Goal: Task Accomplishment & Management: Manage account settings

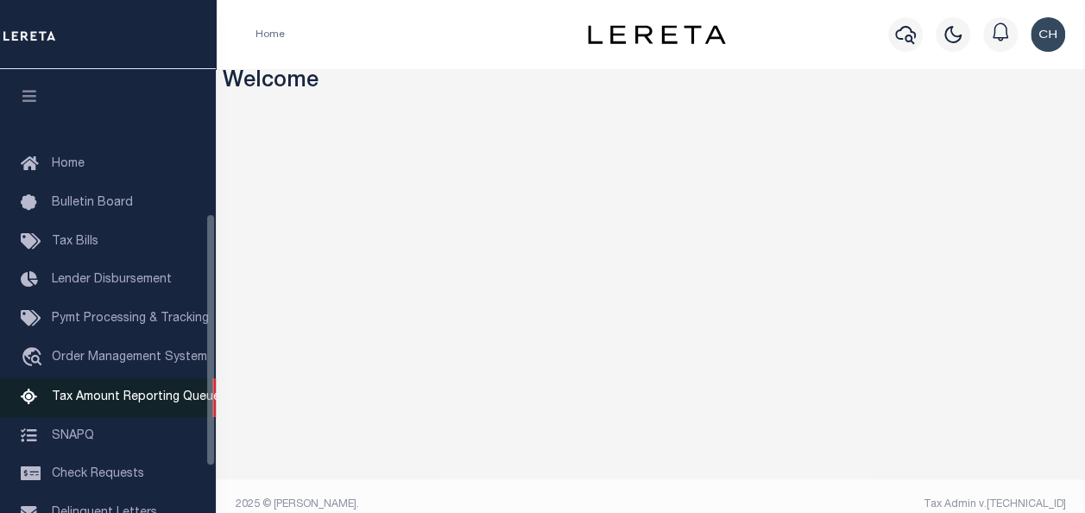
scroll to position [333, 0]
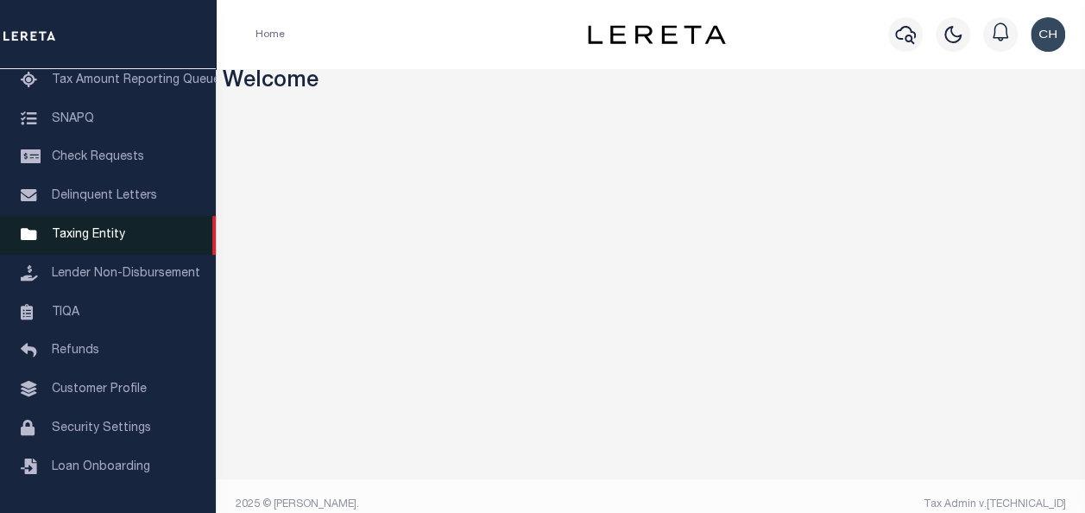
click at [74, 229] on span "Taxing Entity" at bounding box center [88, 235] width 73 height 12
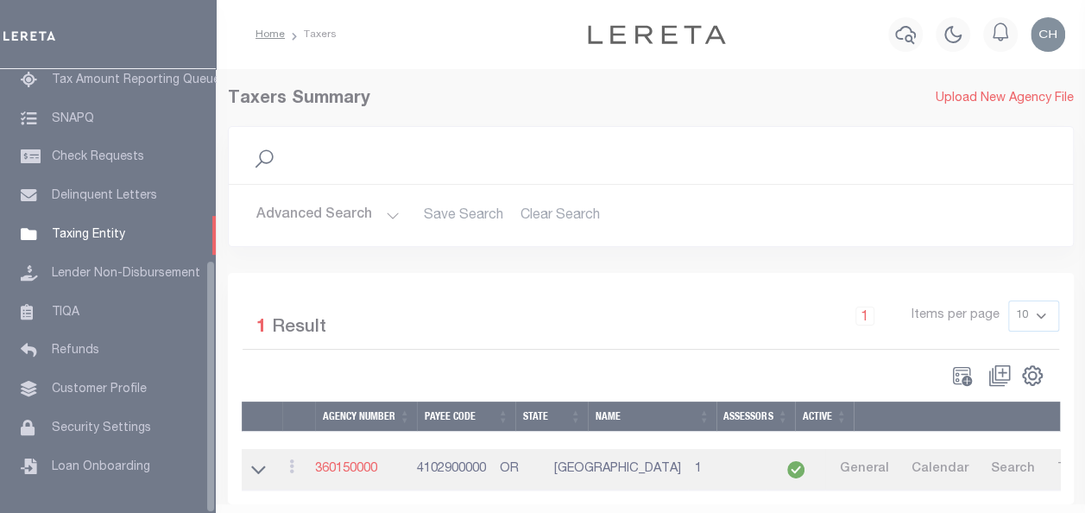
scroll to position [333, 0]
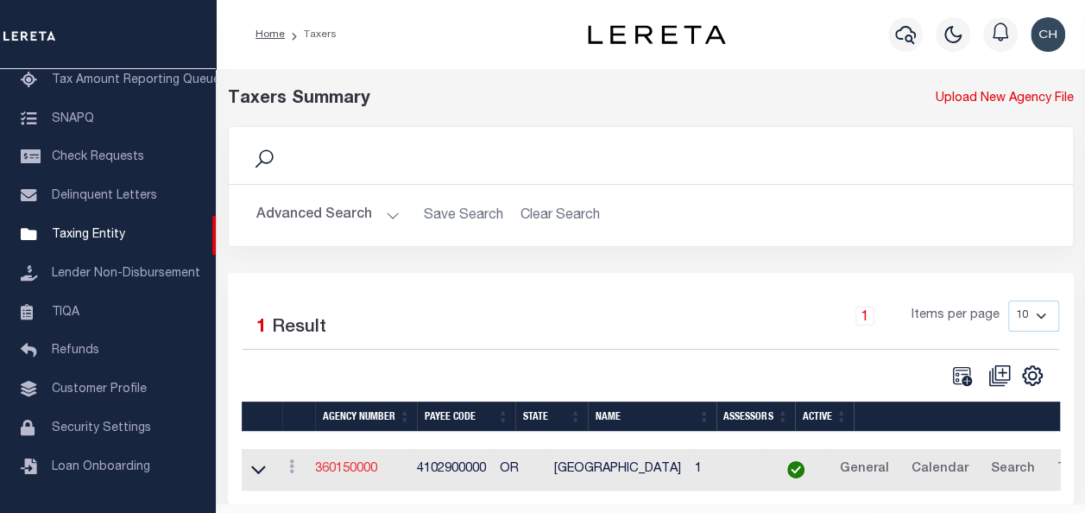
click at [366, 469] on link "360150000" at bounding box center [346, 469] width 62 height 12
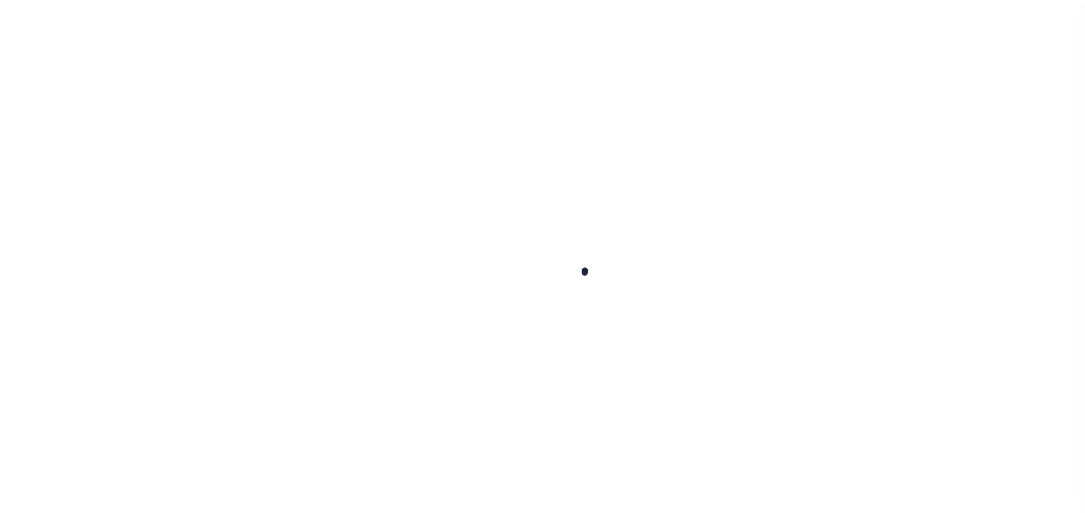
select select
checkbox input "false"
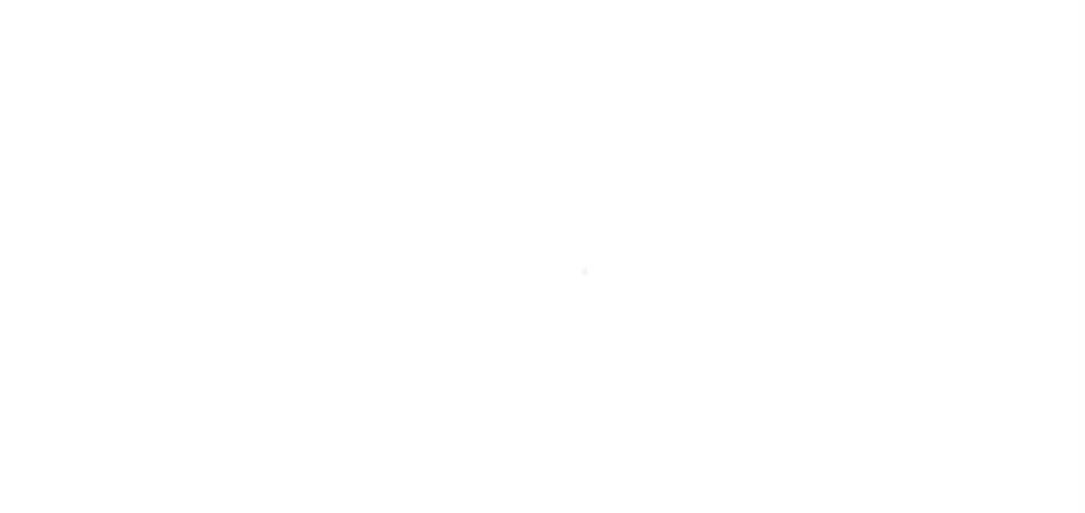
checkbox input "false"
type input "4102900000"
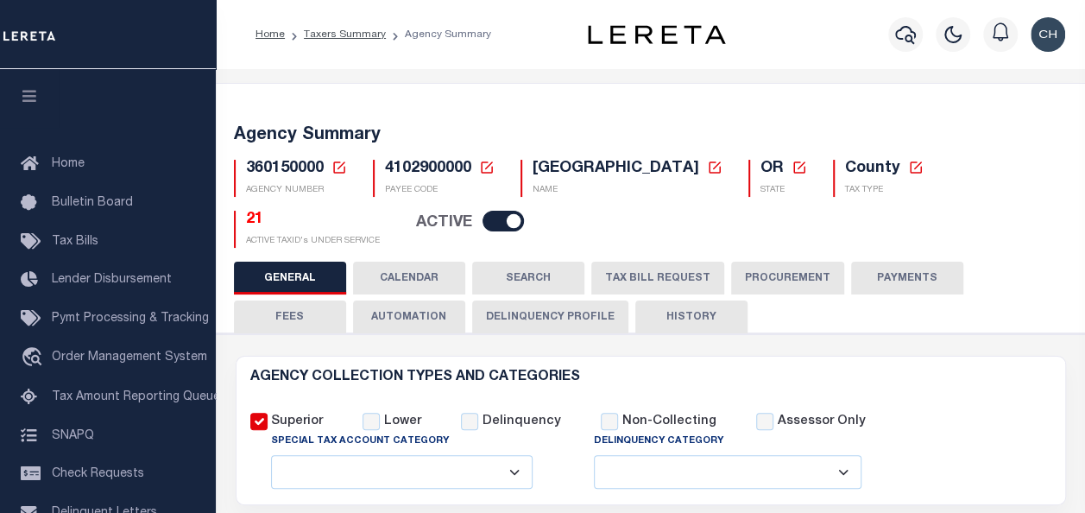
click at [630, 283] on button "TAX BILL REQUEST" at bounding box center [657, 277] width 133 height 33
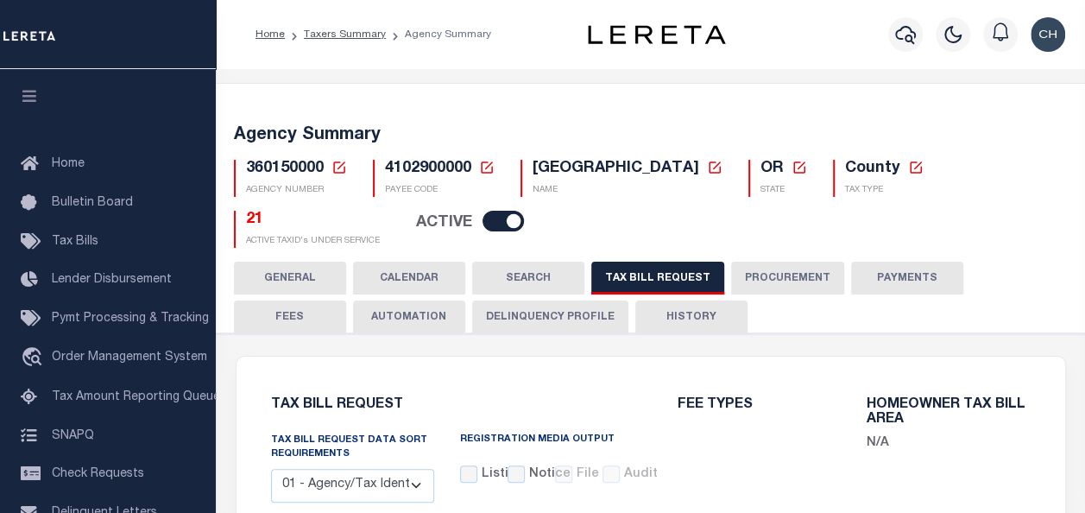
select select "22"
select select "true"
select select "9"
type input "LTS"
select select
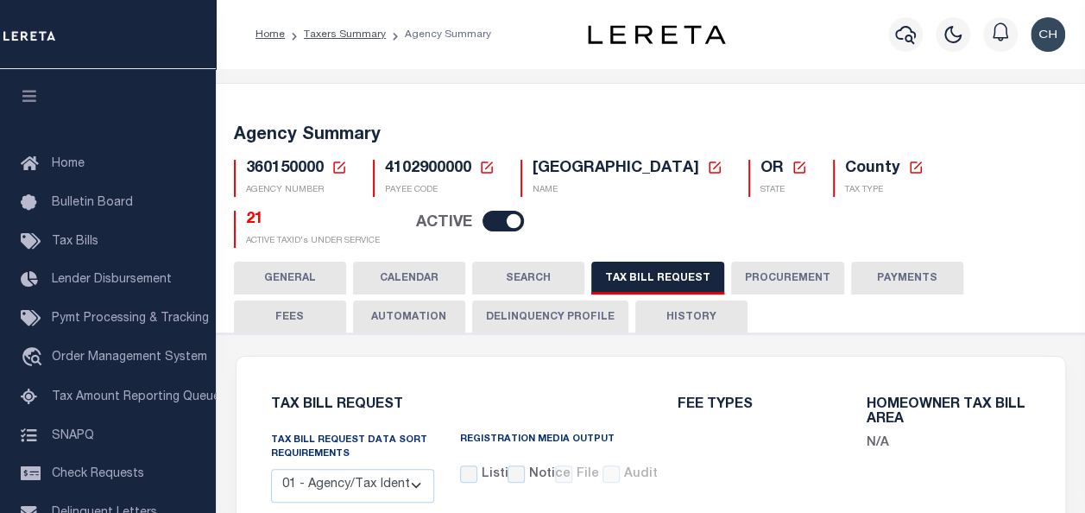
type input "1"
select select "4100743000"
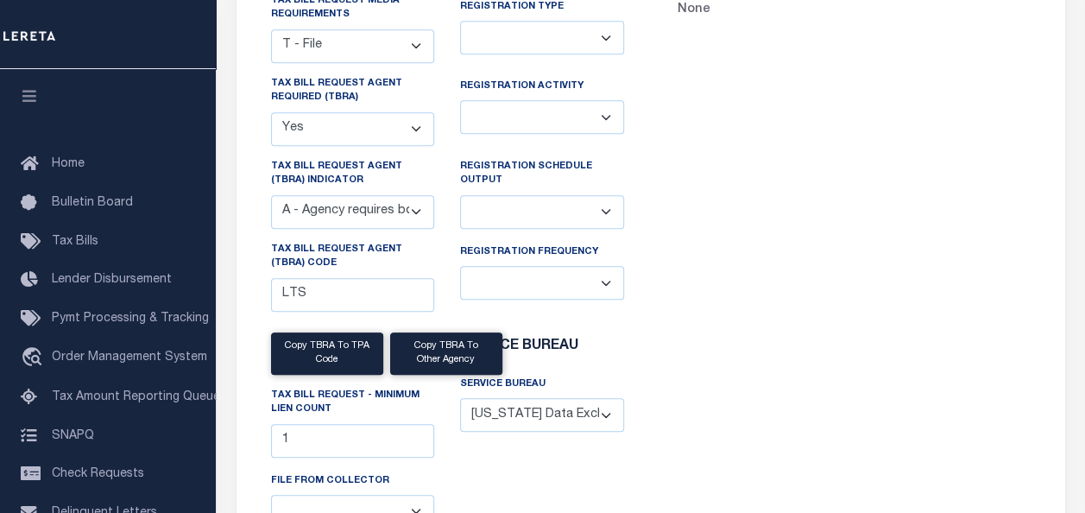
scroll to position [519, 0]
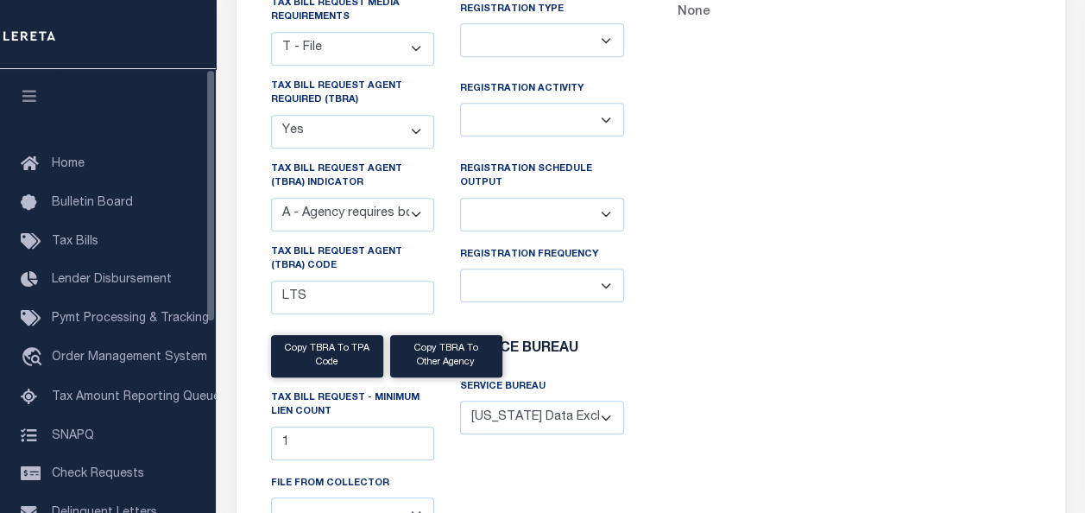
click at [33, 101] on icon "button" at bounding box center [30, 96] width 20 height 16
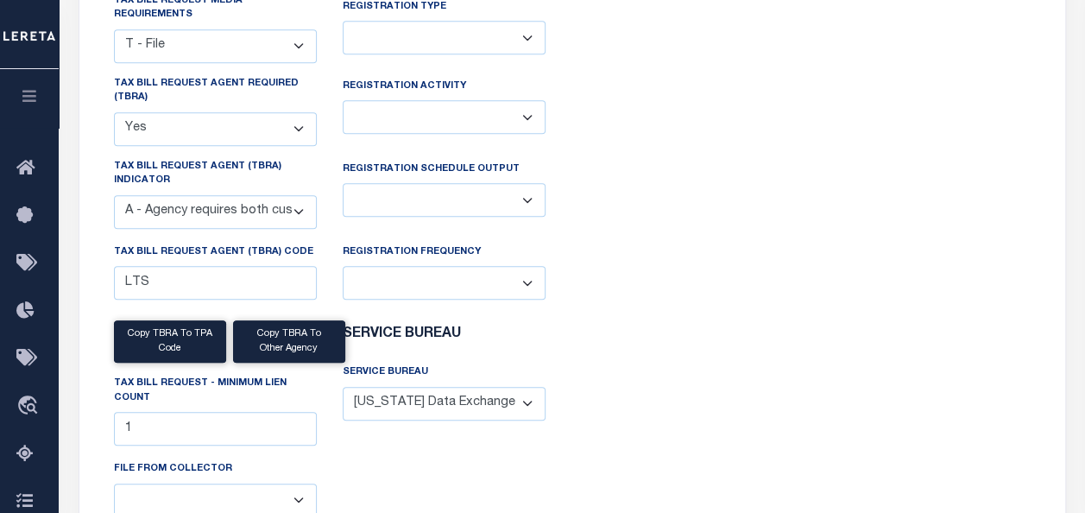
scroll to position [506, 0]
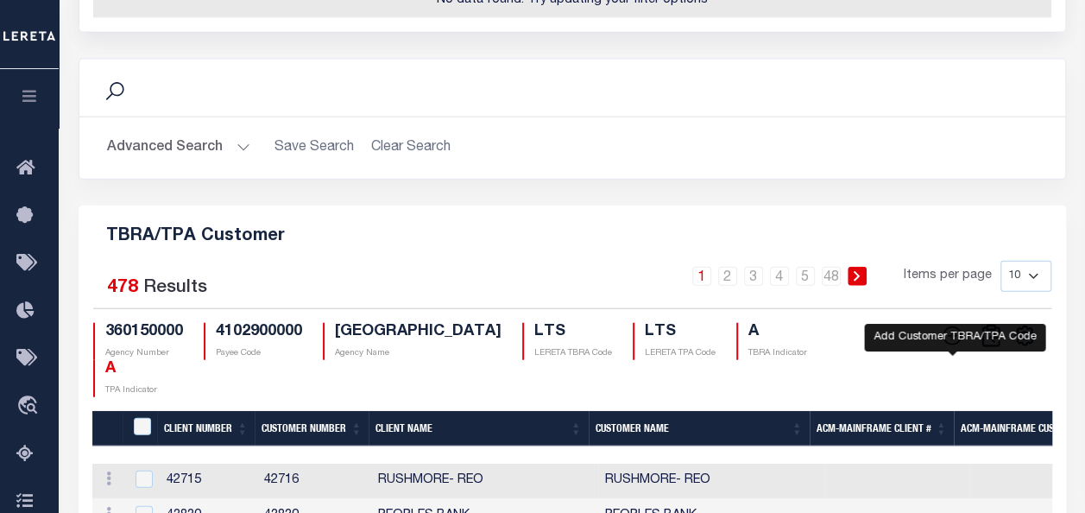
click at [953, 324] on icon at bounding box center [952, 335] width 22 height 22
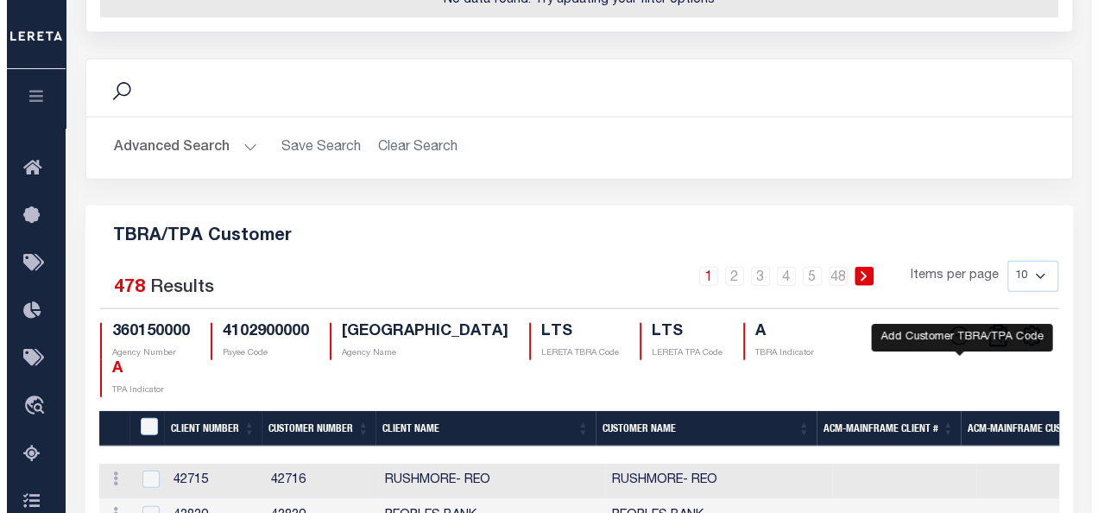
scroll to position [1938, 0]
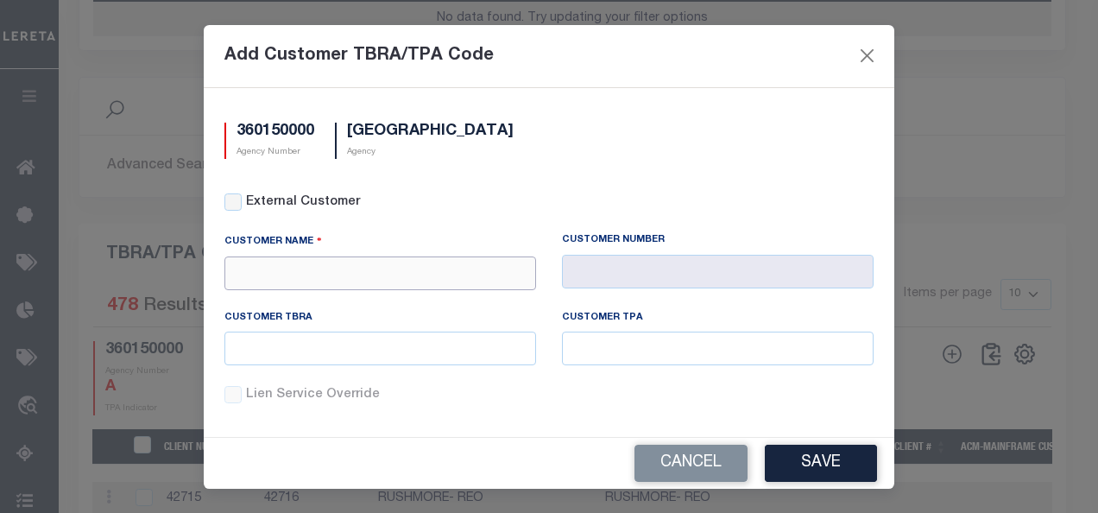
click at [355, 274] on input "text" at bounding box center [380, 273] width 312 height 34
click at [280, 299] on div "APCU" at bounding box center [377, 303] width 304 height 28
type input "APCU"
type input "2205"
type input "APCU"
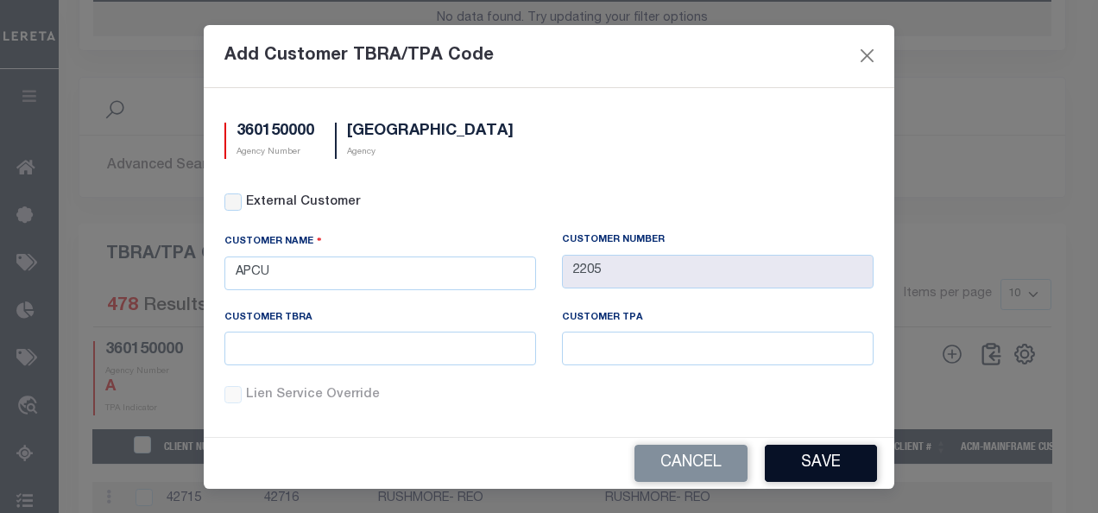
click at [790, 454] on button "Save" at bounding box center [821, 462] width 112 height 37
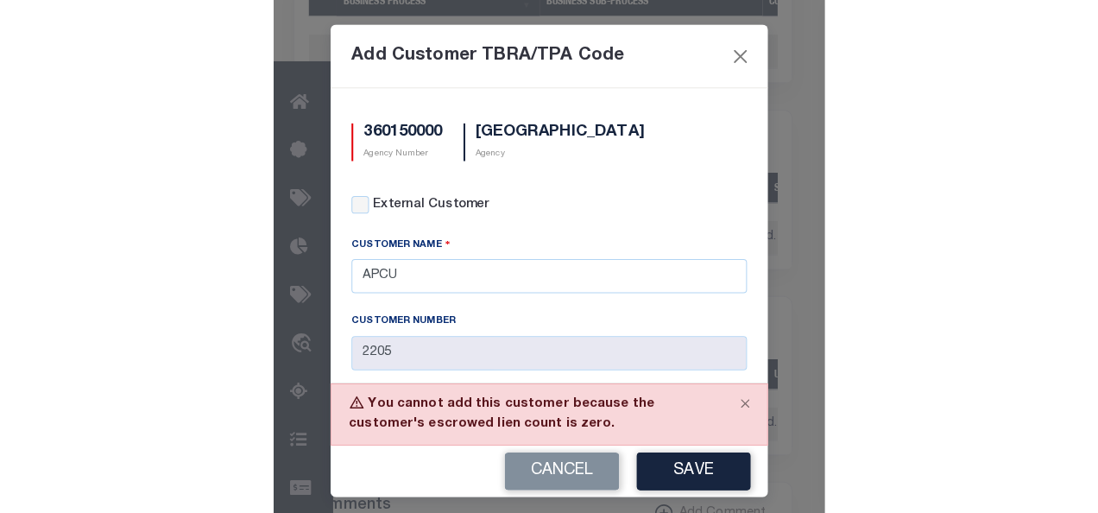
scroll to position [1262, 0]
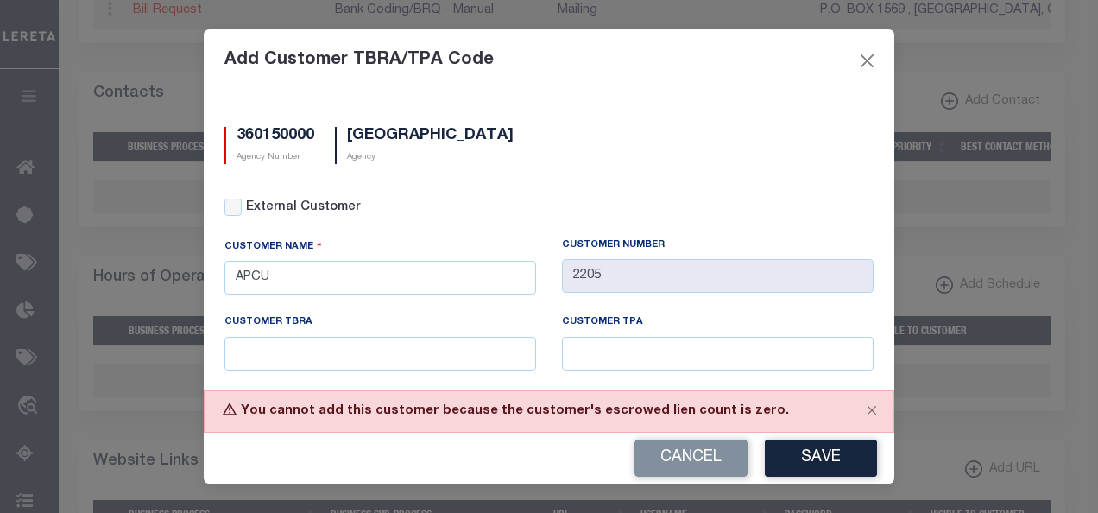
click at [643, 59] on div "Add Customer TBRA/TPA Code" at bounding box center [549, 60] width 690 height 63
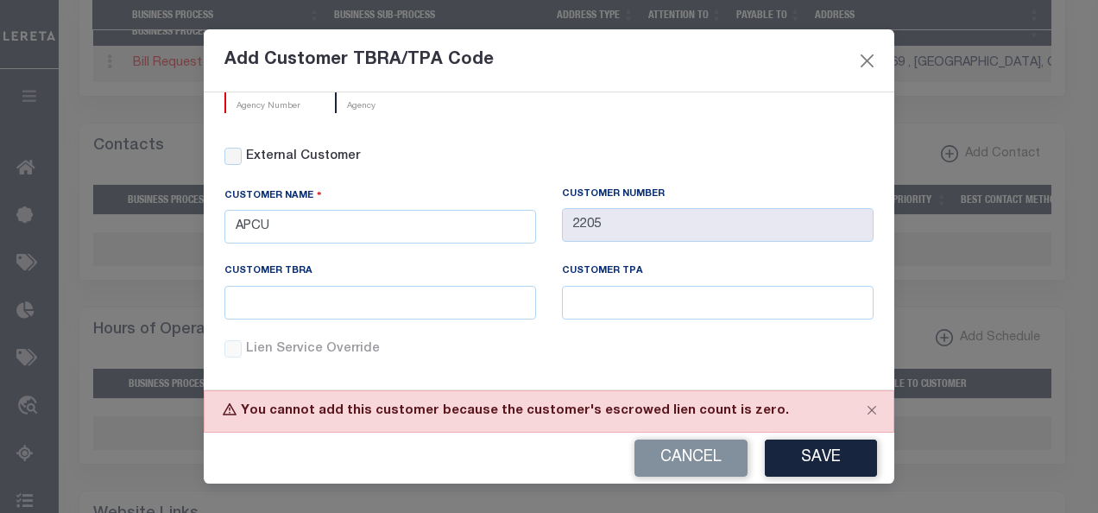
scroll to position [0, 0]
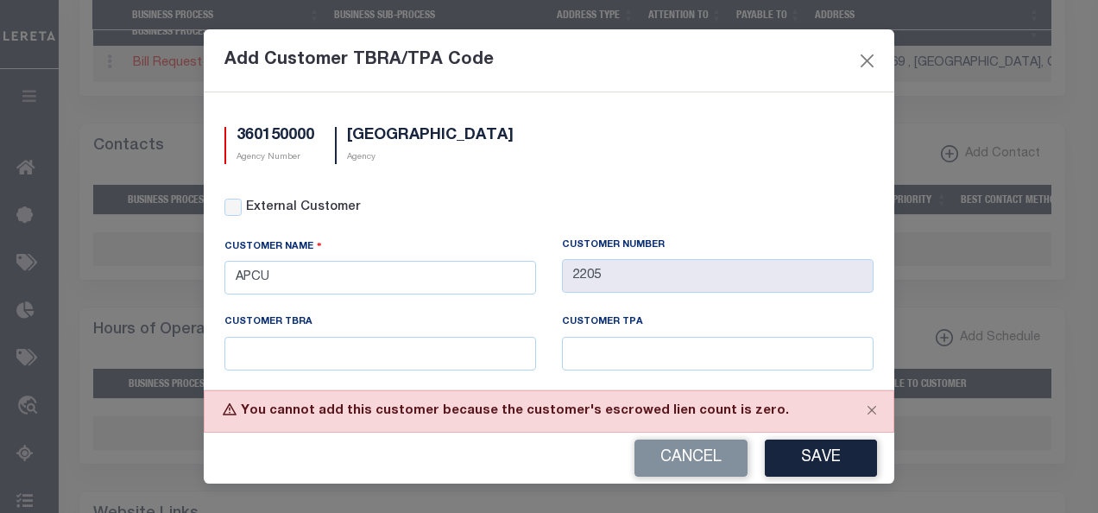
click at [970, 195] on div "Add Customer TBRA/TPA Code 360150000 Agency Number JACKSON COUNTY Agency Extern…" at bounding box center [549, 256] width 1098 height 513
click at [873, 64] on button "Close" at bounding box center [867, 60] width 22 height 22
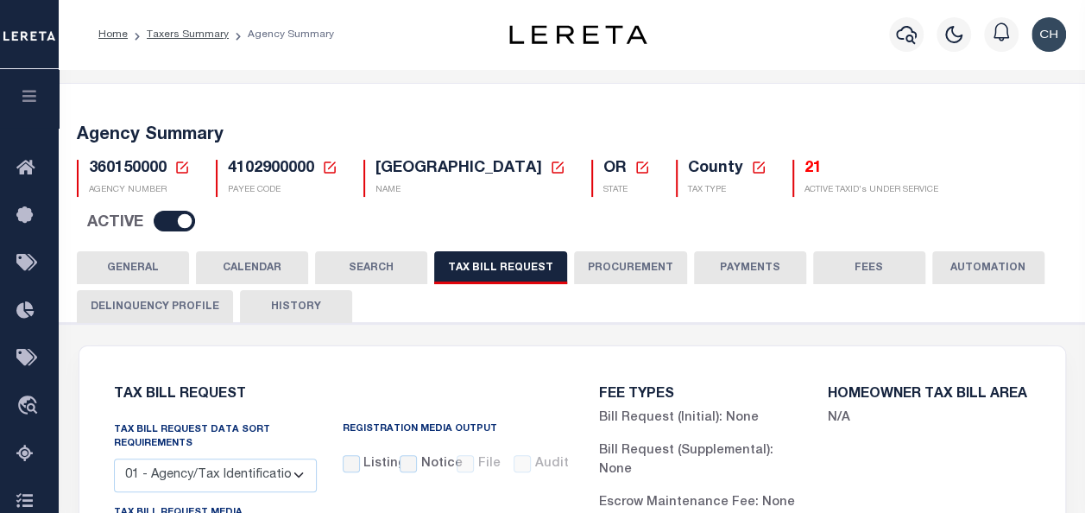
click at [136, 251] on button "GENERAL" at bounding box center [133, 267] width 112 height 33
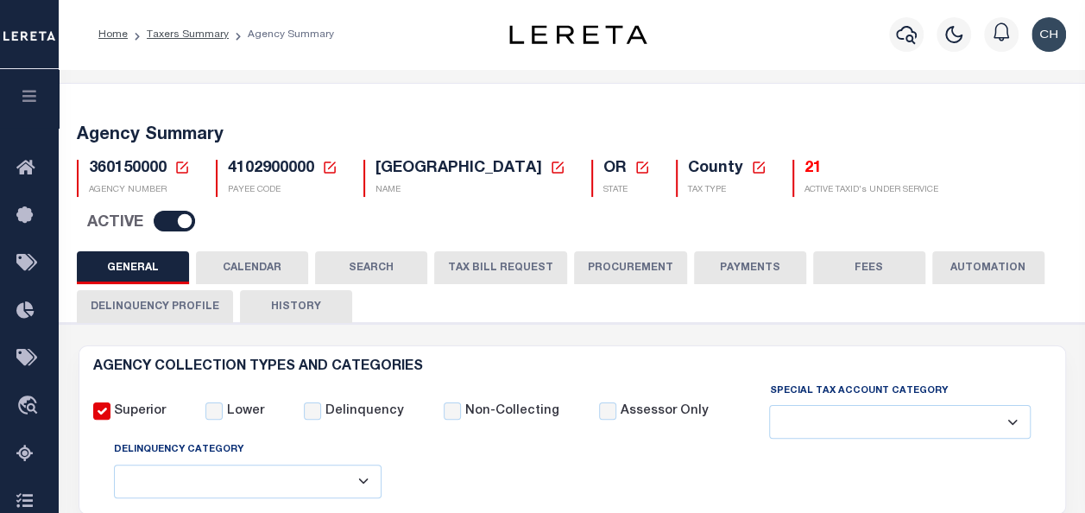
click at [255, 251] on button "CALENDAR" at bounding box center [252, 267] width 112 height 33
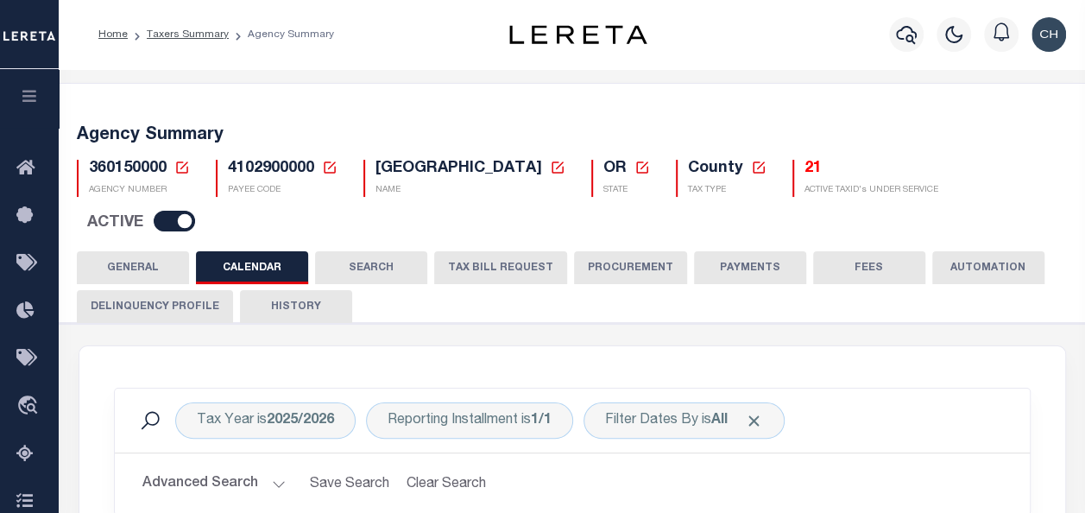
checkbox input "false"
type input "2"
click at [377, 251] on button "SEARCH" at bounding box center [371, 267] width 112 height 33
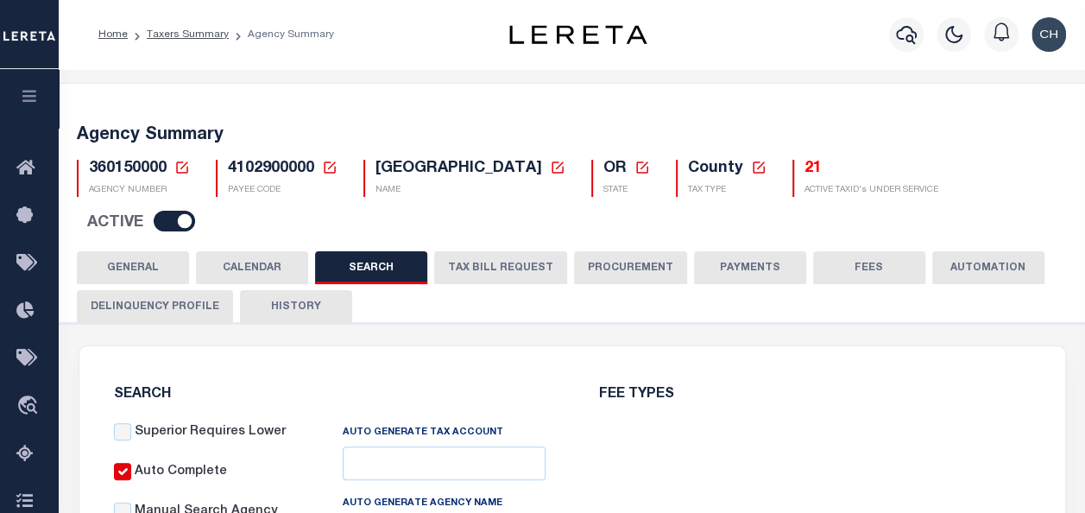
checkbox input "false"
type input "20000"
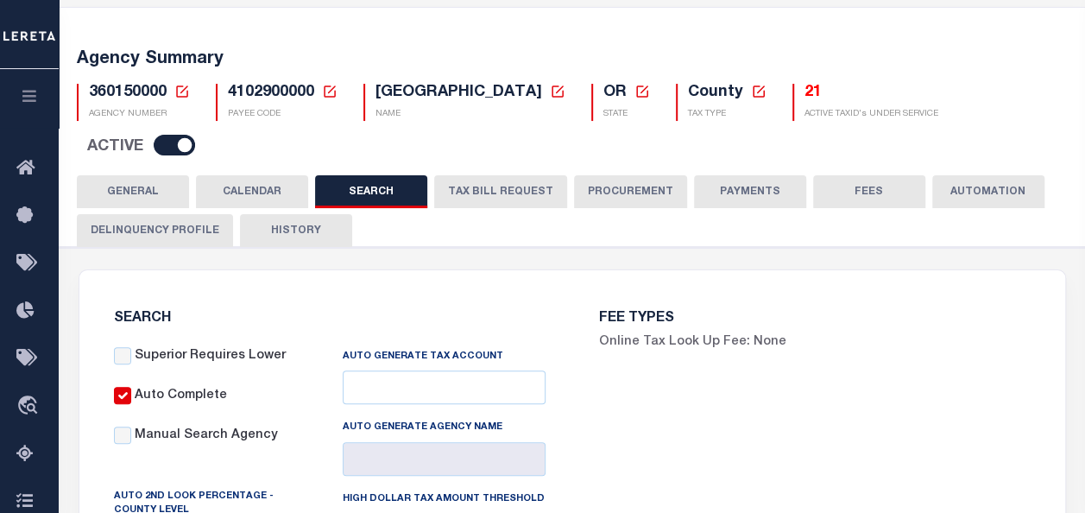
scroll to position [67, 0]
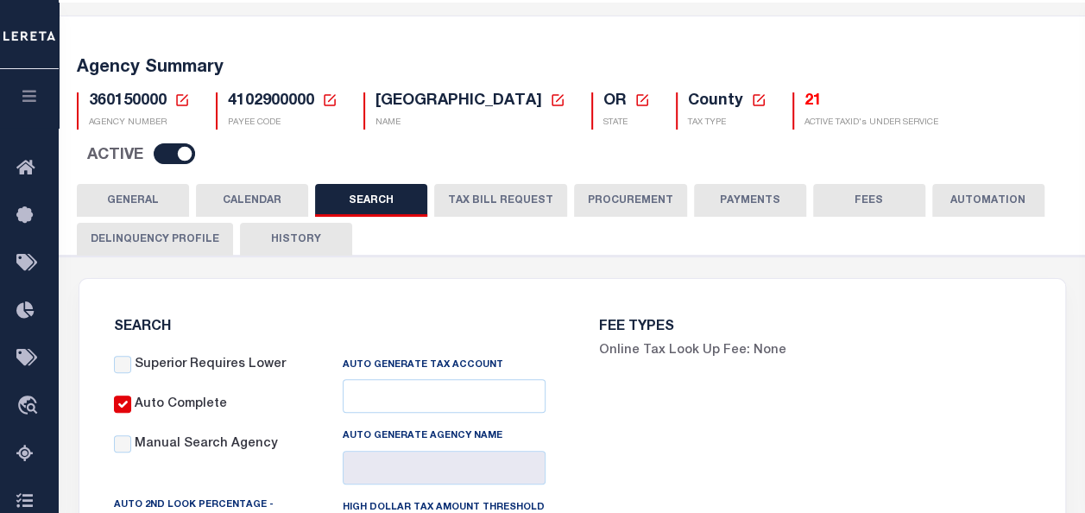
click at [482, 184] on button "TAX BILL REQUEST" at bounding box center [500, 200] width 133 height 33
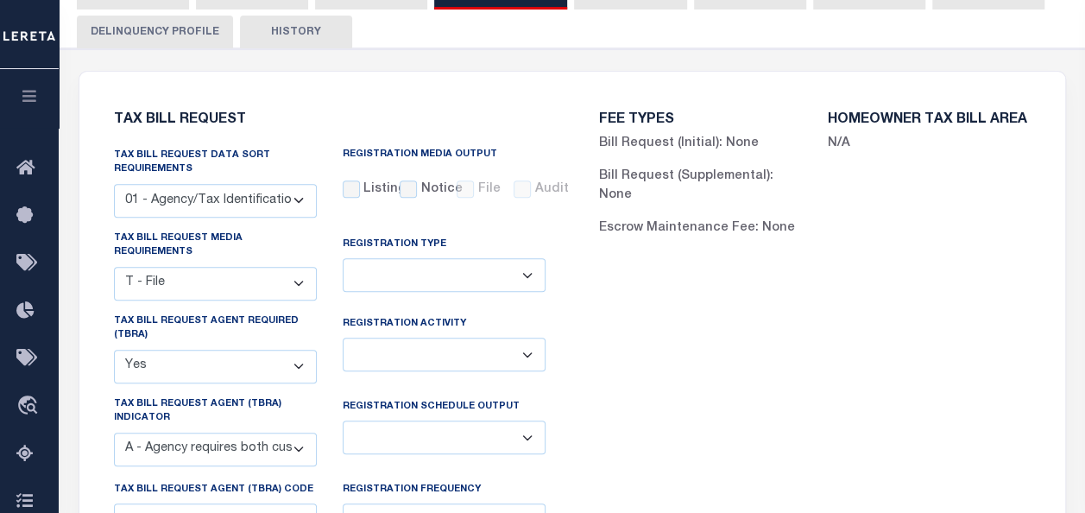
scroll to position [318, 0]
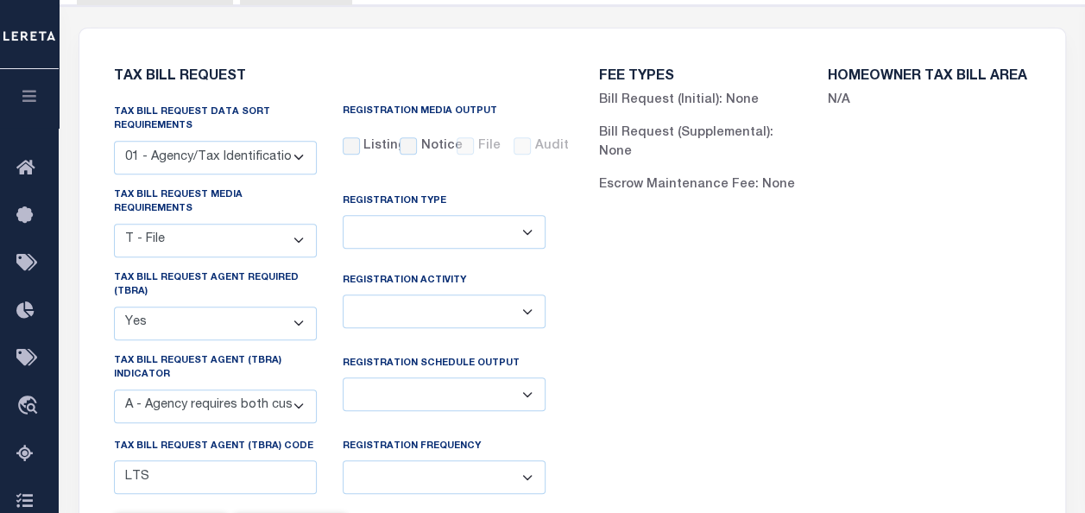
click at [784, 280] on div "FEE TYPES Bill Request (Initial): None Bill Request (Supplemental): None Escrow…" at bounding box center [814, 407] width 485 height 716
click at [32, 103] on icon "button" at bounding box center [30, 96] width 20 height 16
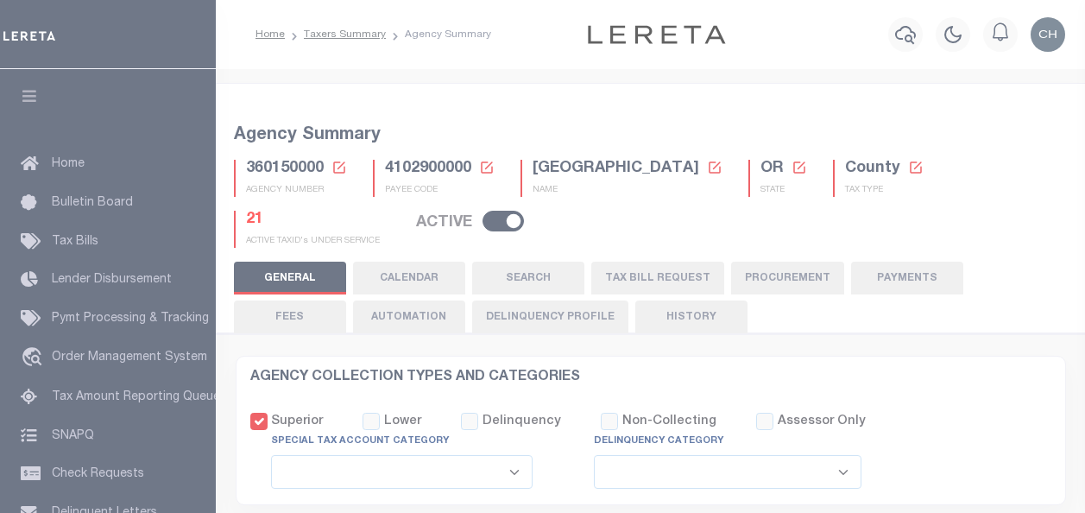
select select
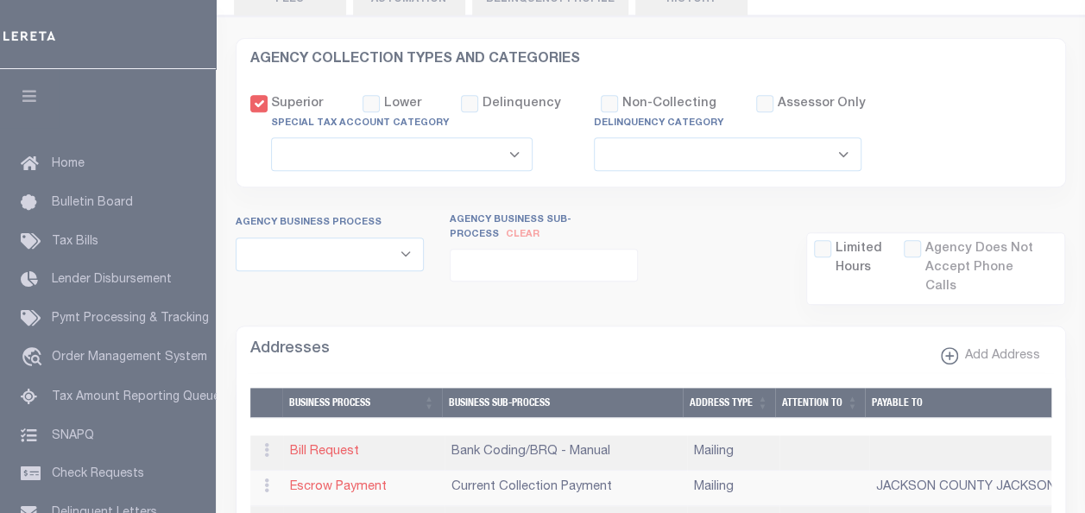
scroll to position [318, 0]
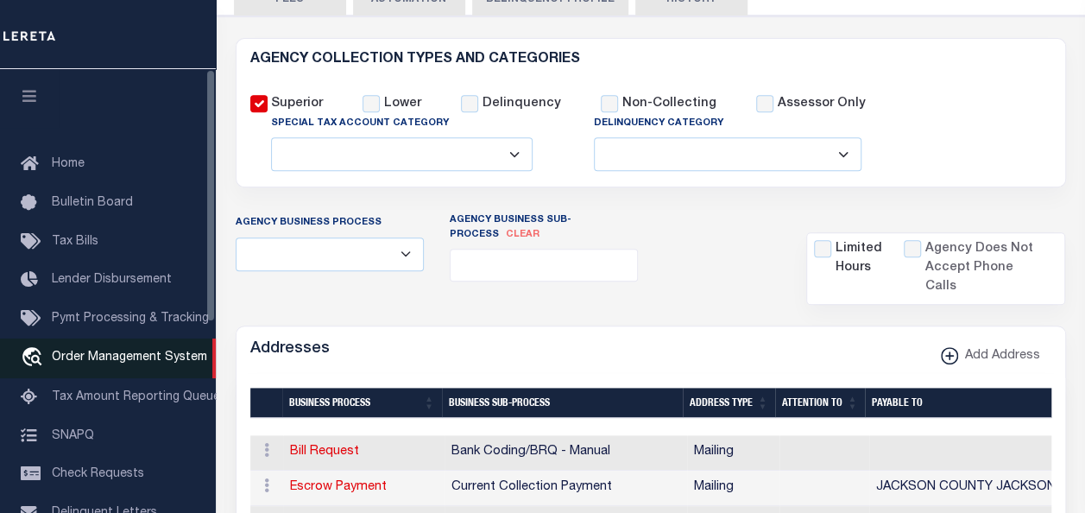
click at [108, 361] on span "Order Management System" at bounding box center [129, 357] width 155 height 12
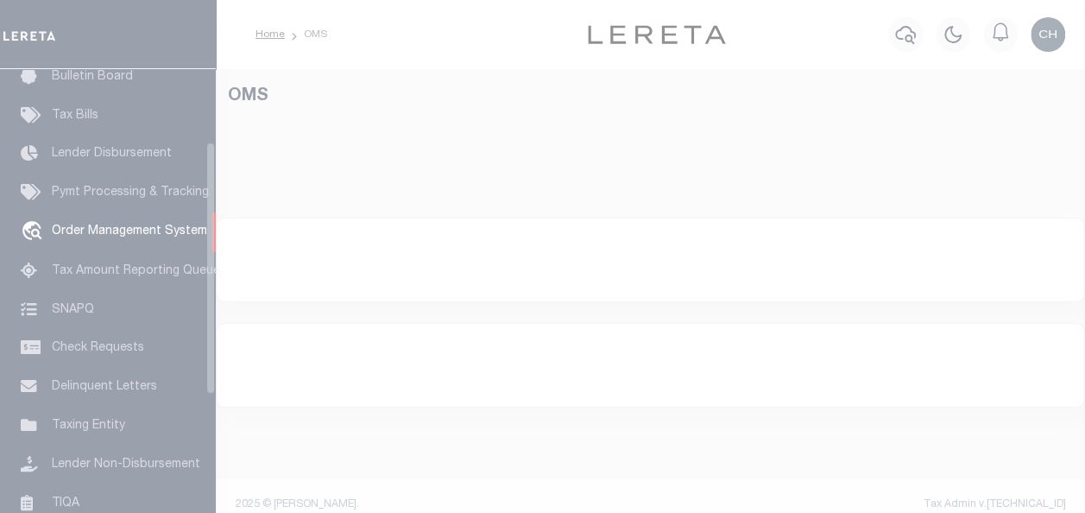
scroll to position [128, 0]
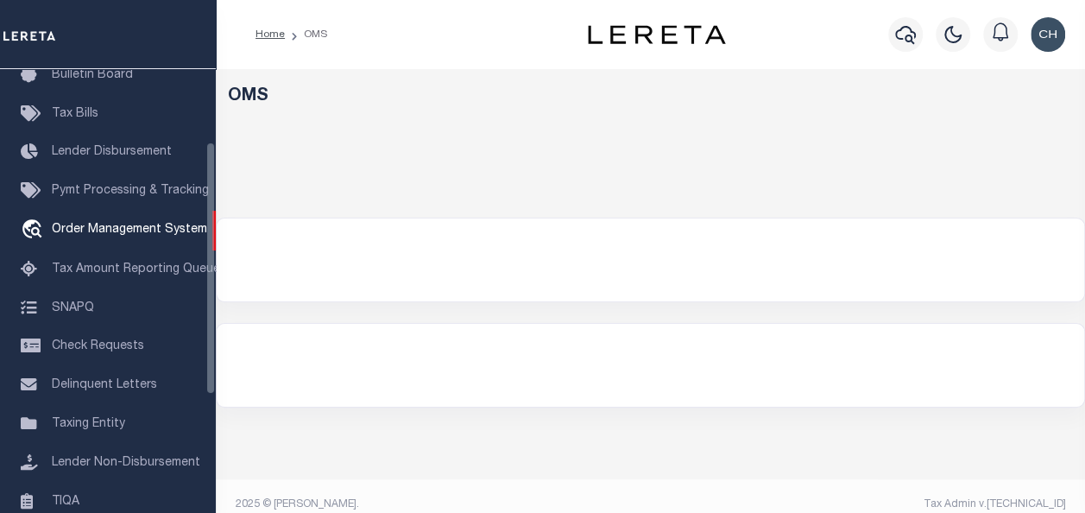
select select "200"
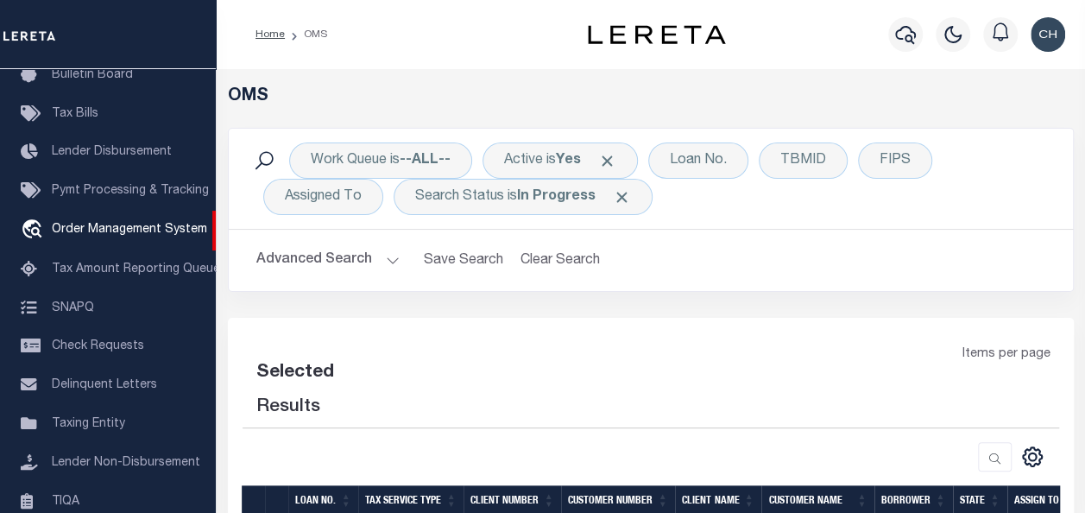
select select "200"
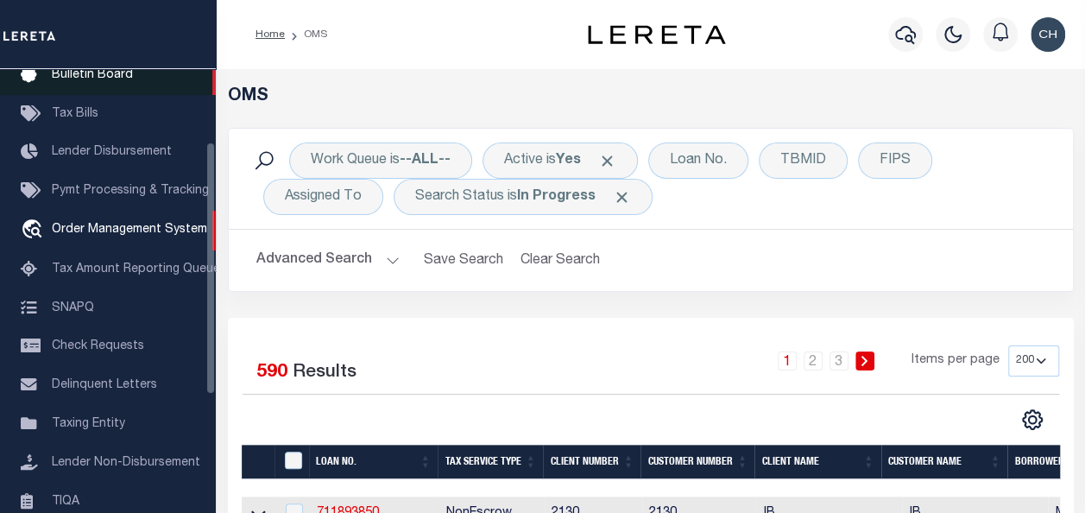
scroll to position [0, 0]
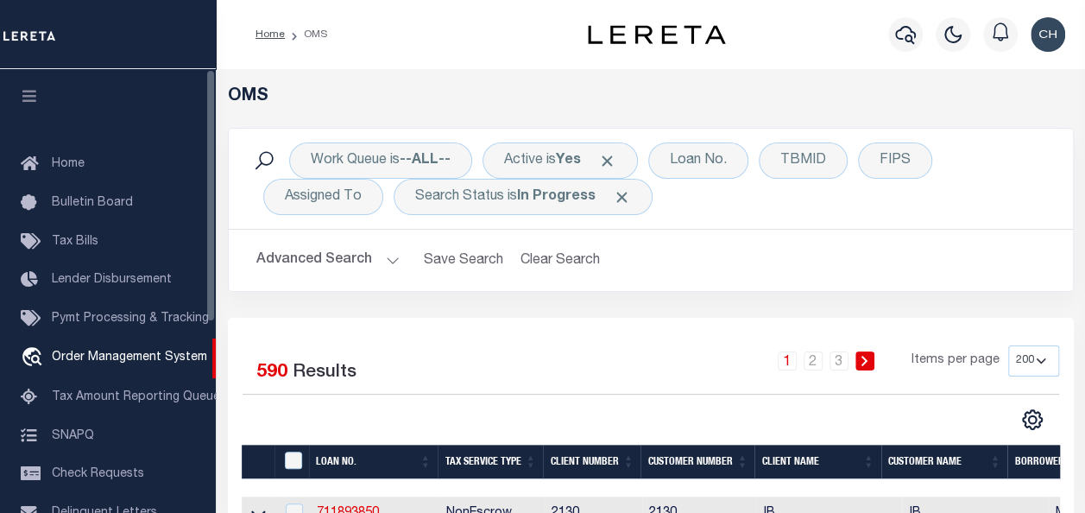
click at [29, 90] on icon "button" at bounding box center [30, 96] width 20 height 16
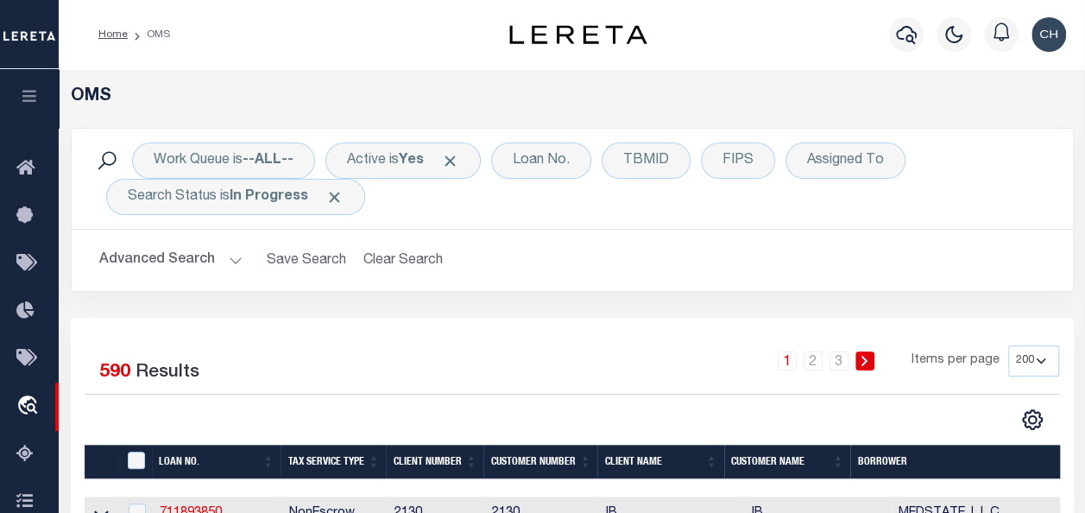
click at [224, 255] on button "Advanced Search" at bounding box center [170, 260] width 143 height 34
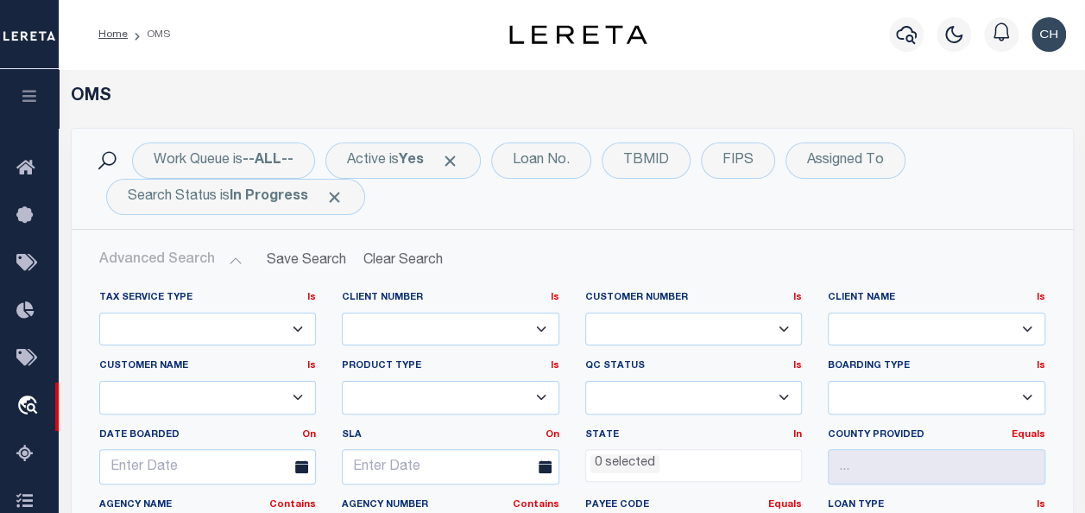
click at [224, 255] on button "Advanced Search" at bounding box center [170, 260] width 143 height 34
click at [653, 164] on div "TBMID" at bounding box center [645, 160] width 89 height 36
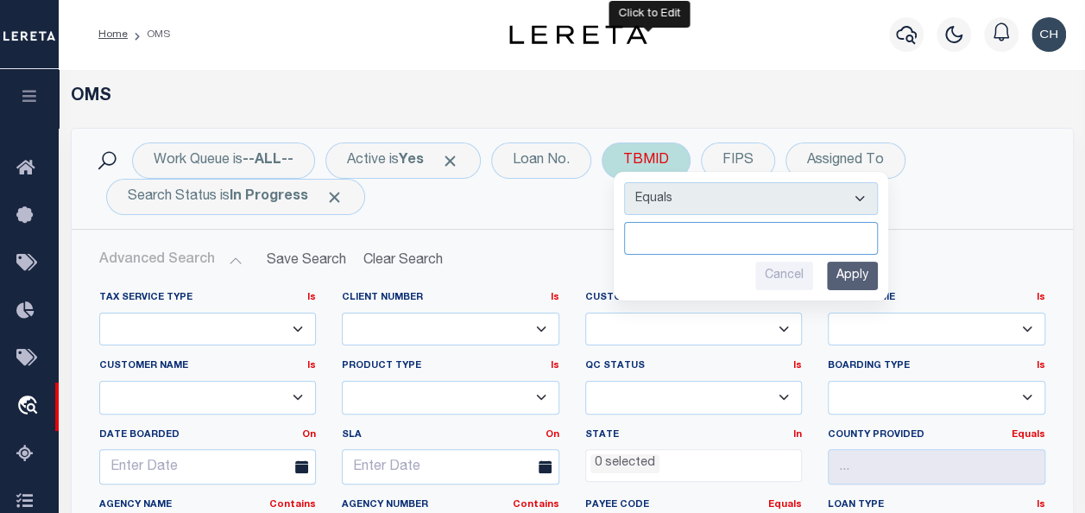
click at [680, 233] on input "number" at bounding box center [751, 238] width 254 height 33
paste input "3104713"
type input "3104713"
click at [865, 274] on input "Apply" at bounding box center [852, 275] width 51 height 28
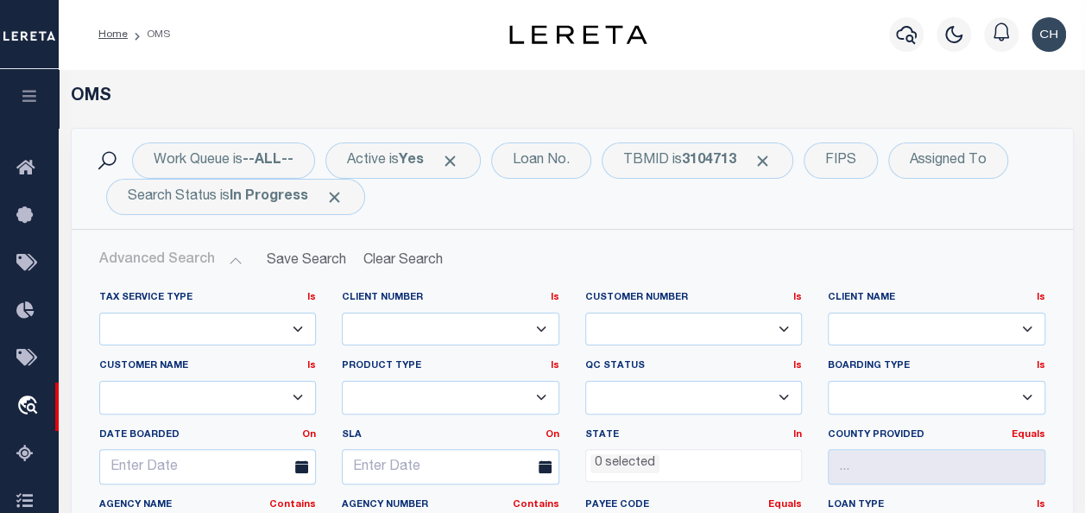
click at [226, 252] on button "Advanced Search" at bounding box center [170, 260] width 143 height 34
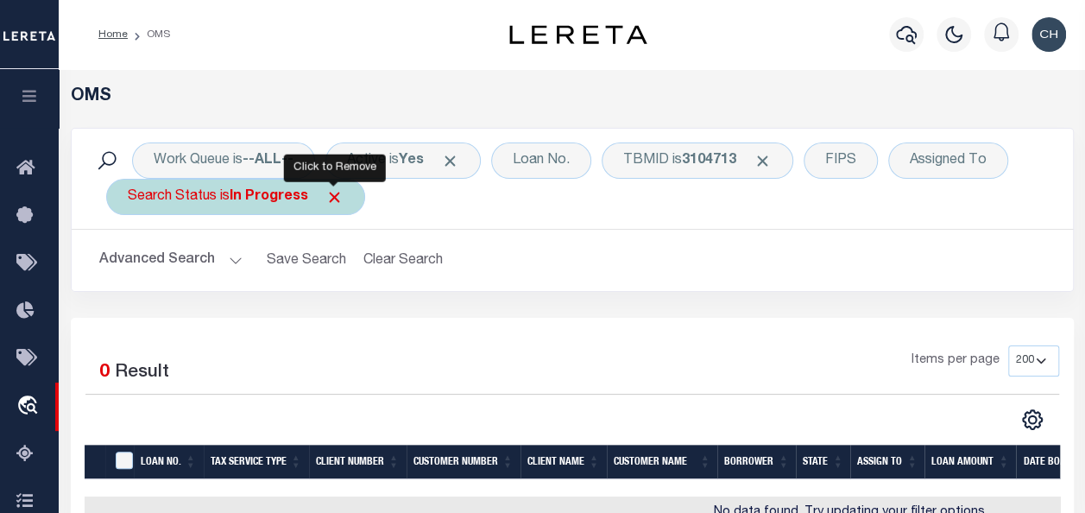
click at [342, 193] on span "Click to Remove" at bounding box center [334, 197] width 18 height 18
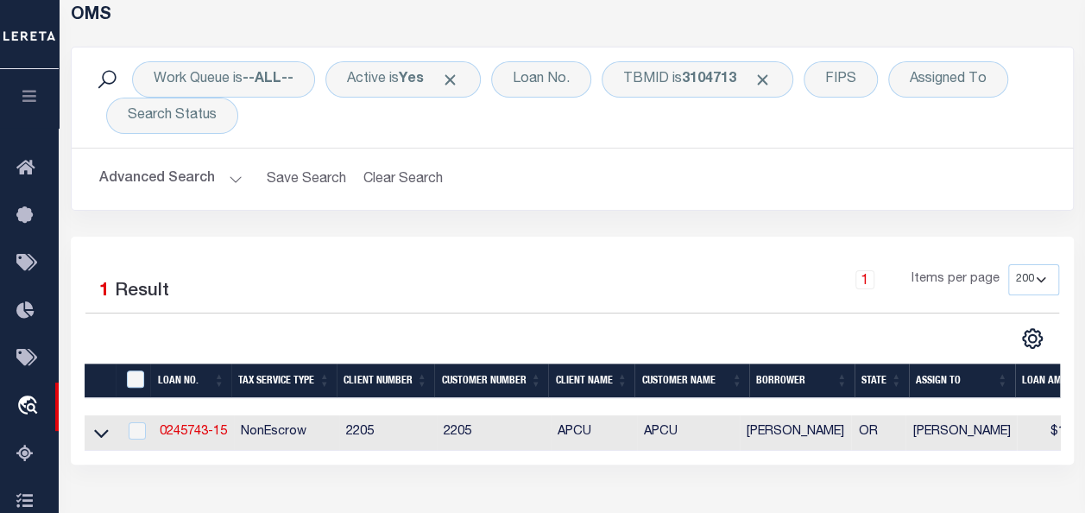
scroll to position [91, 0]
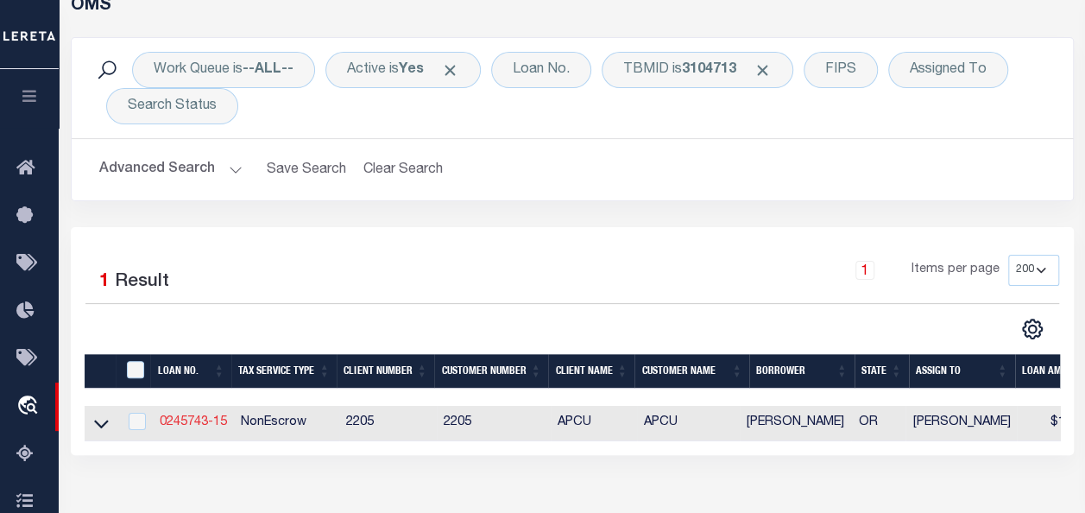
click at [186, 426] on link "0245743-15" at bounding box center [193, 422] width 67 height 12
type input "0245743-15"
type input "LUCAS , RENEE"
select select
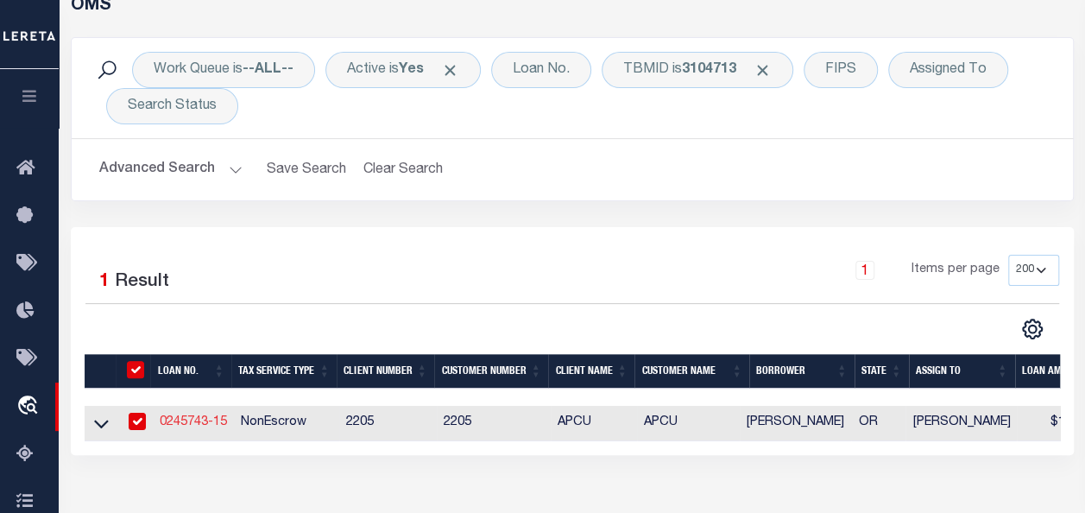
select select "NonEscrow"
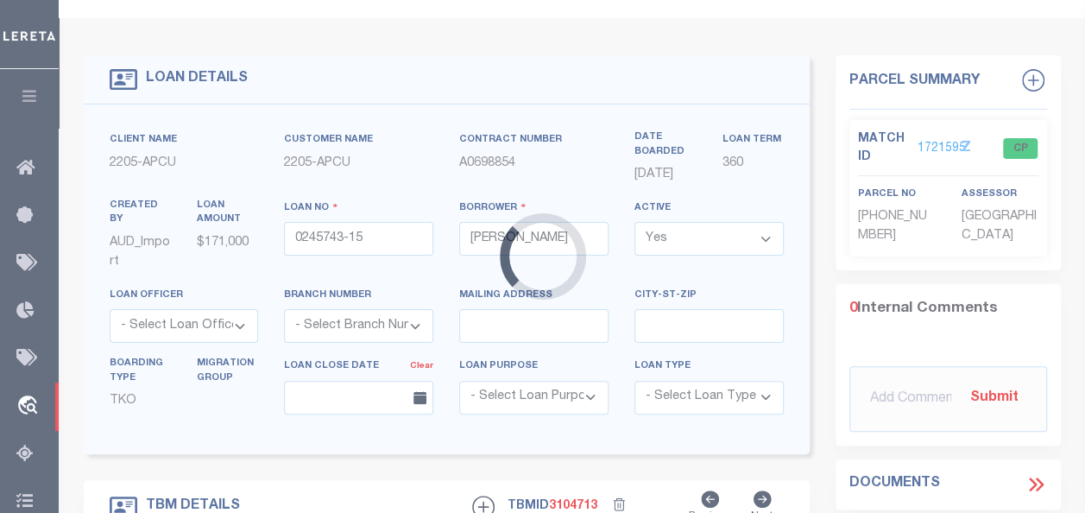
type input "2953 SPRING HILLS DR"
type input "10672615"
type input "MEDFORD OR 975045604"
type input "OR"
select select
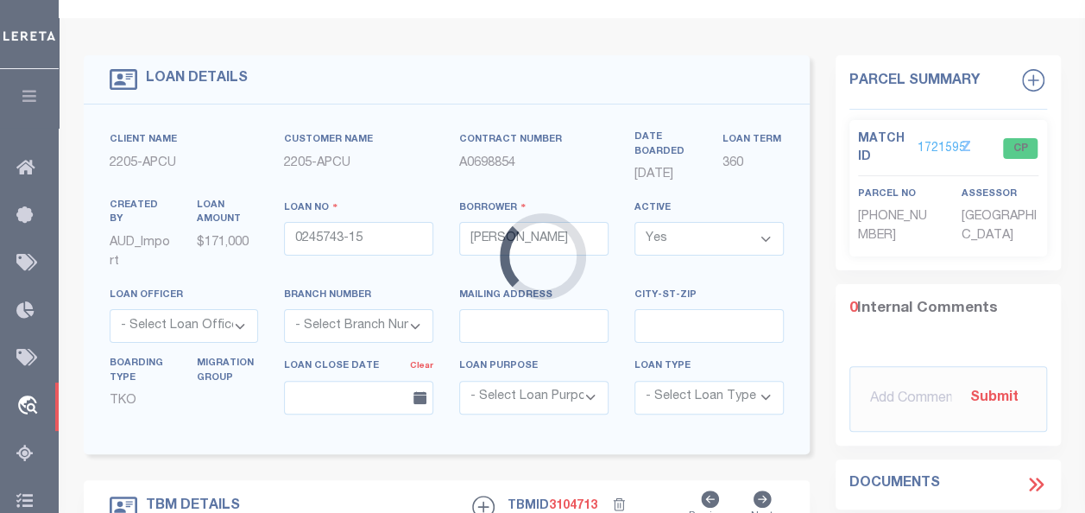
type textarea "Liability subject to parcel provided"
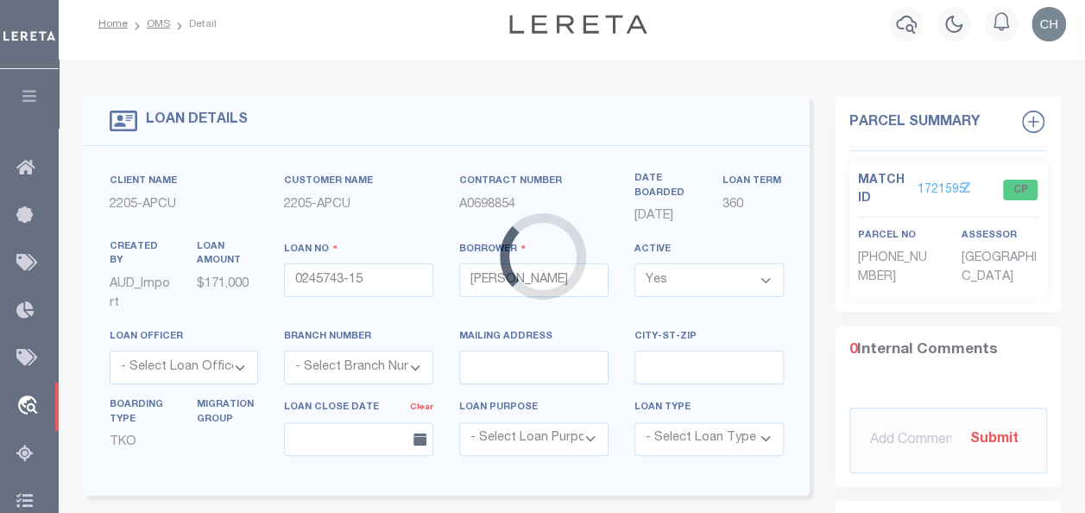
select select "3"
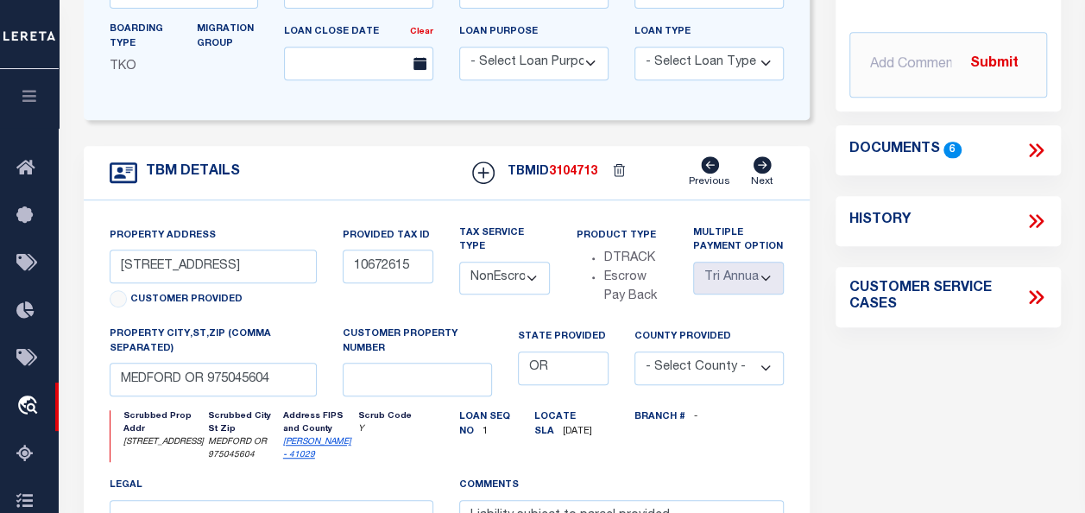
scroll to position [394, 0]
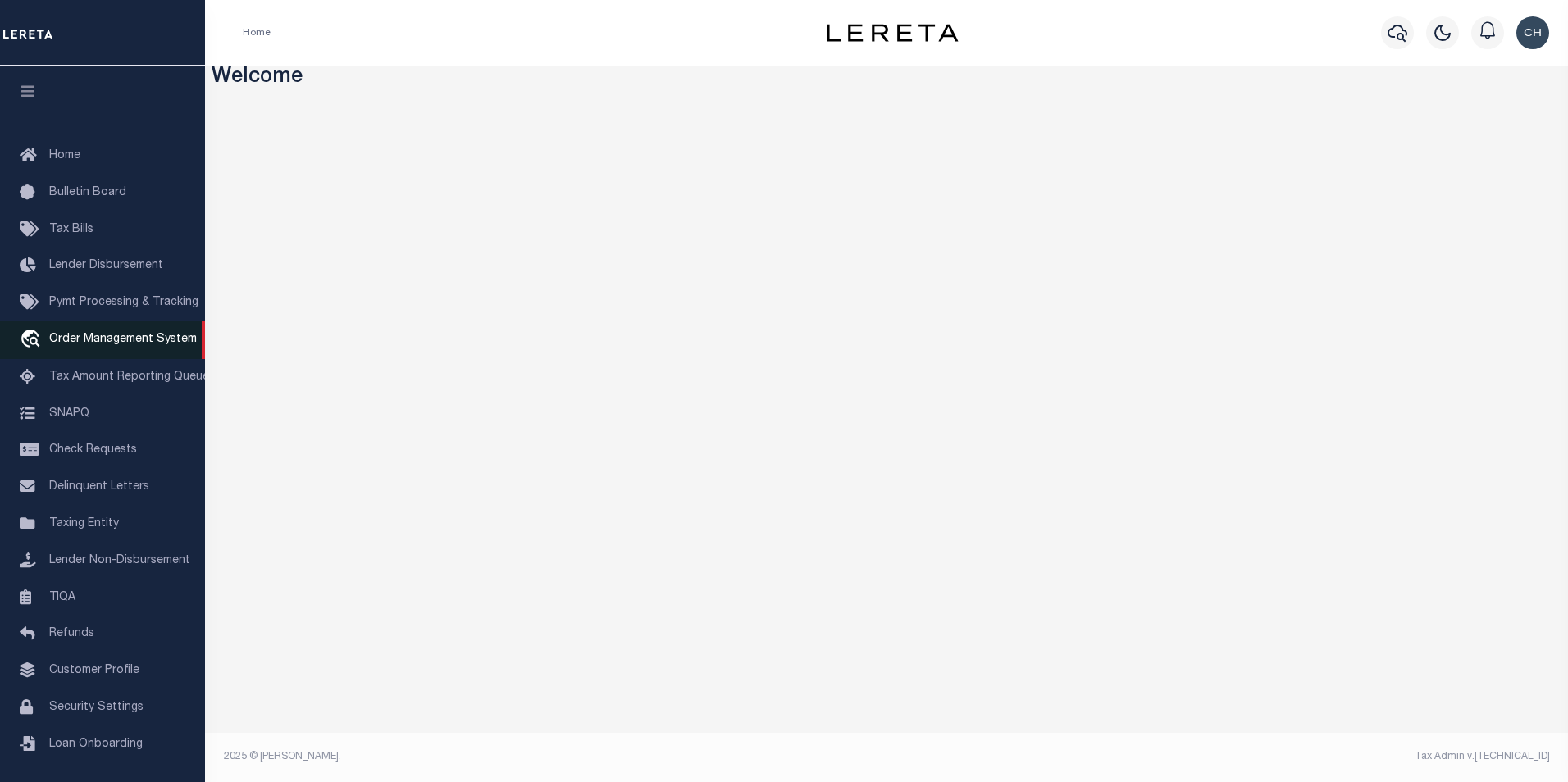
click at [105, 342] on span "Order Management System" at bounding box center [123, 339] width 147 height 11
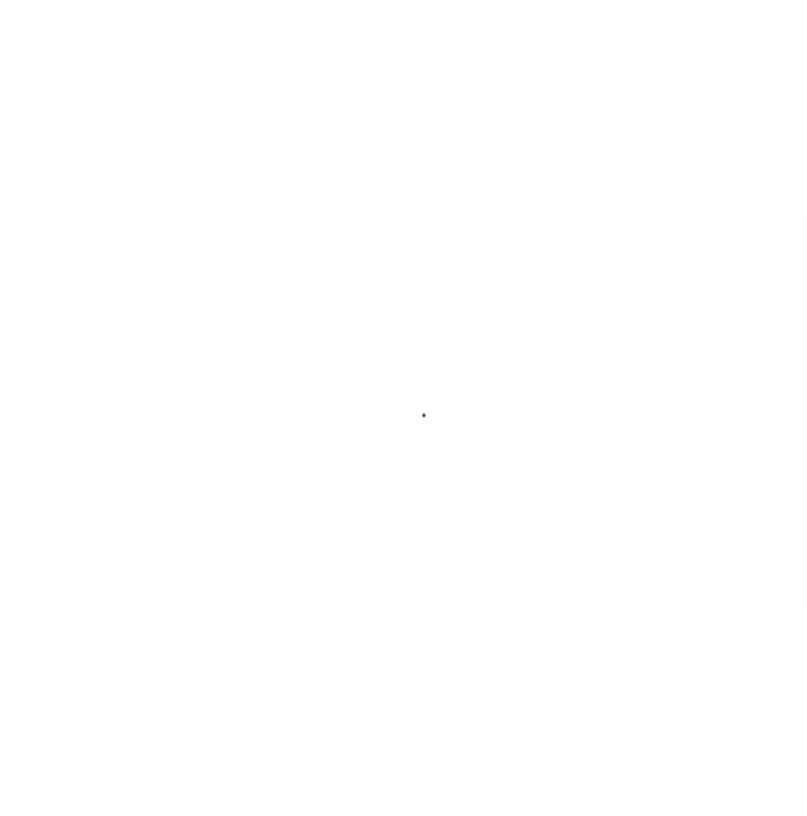
scroll to position [17, 0]
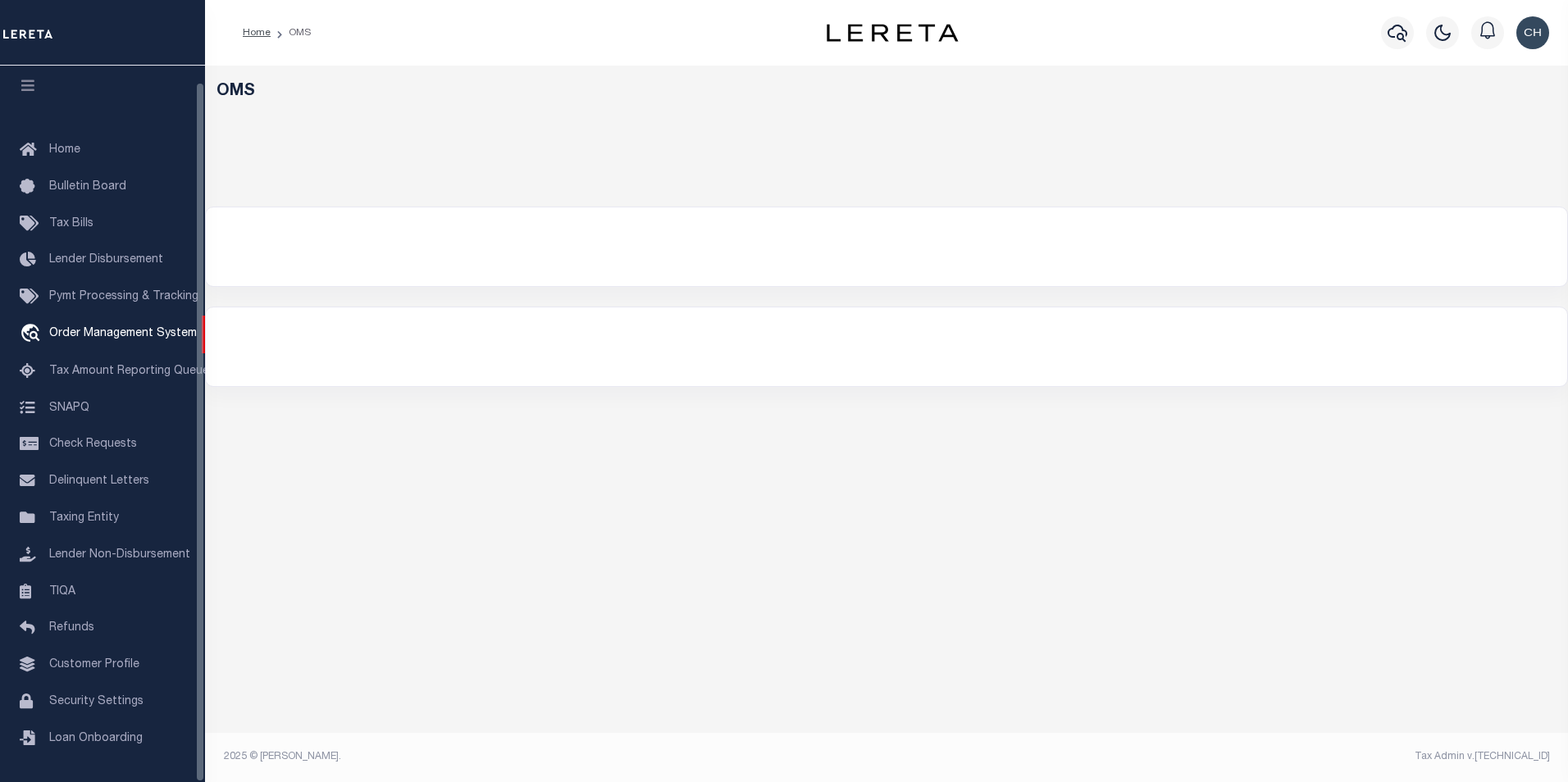
select select "200"
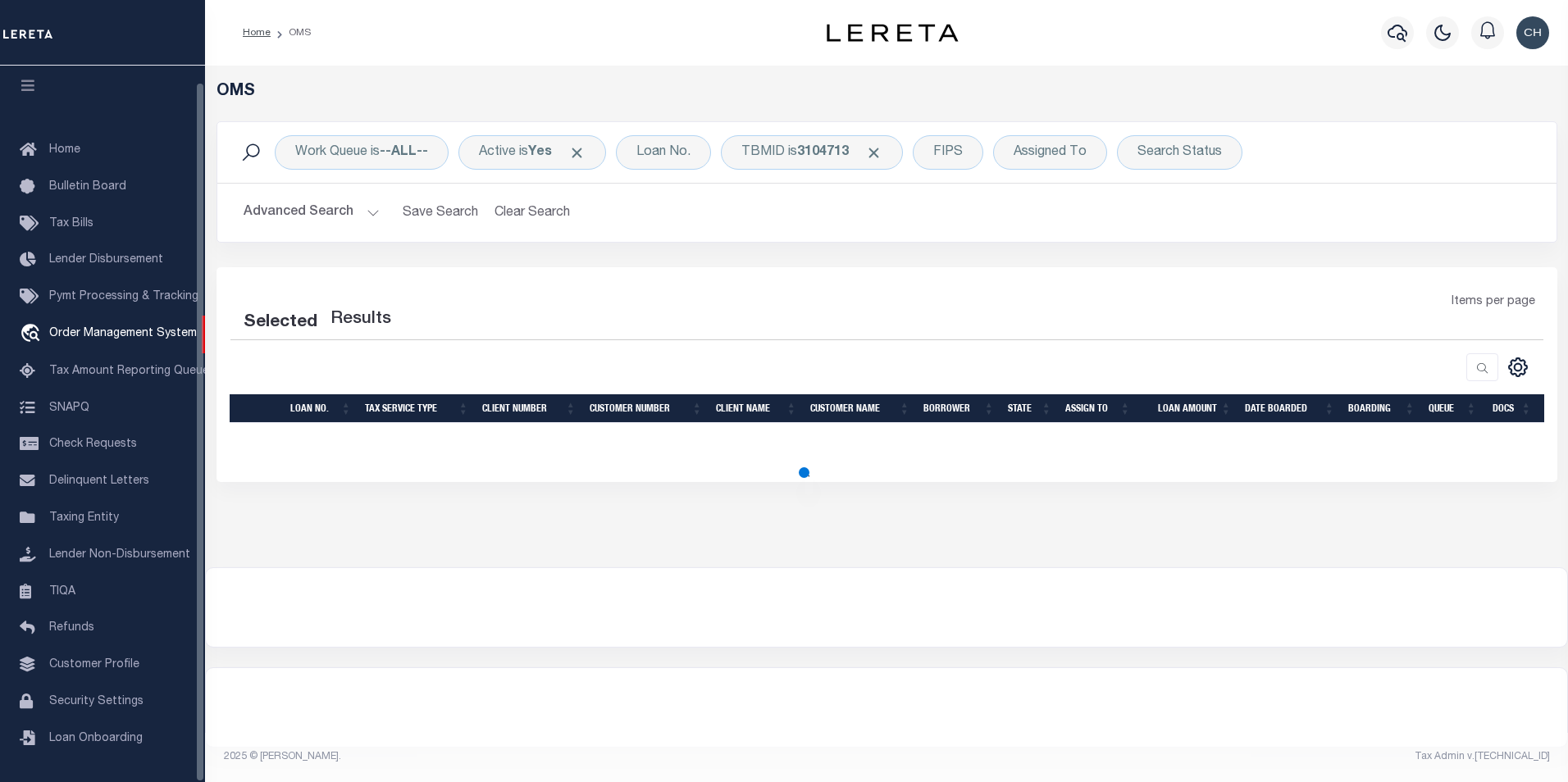
select select "200"
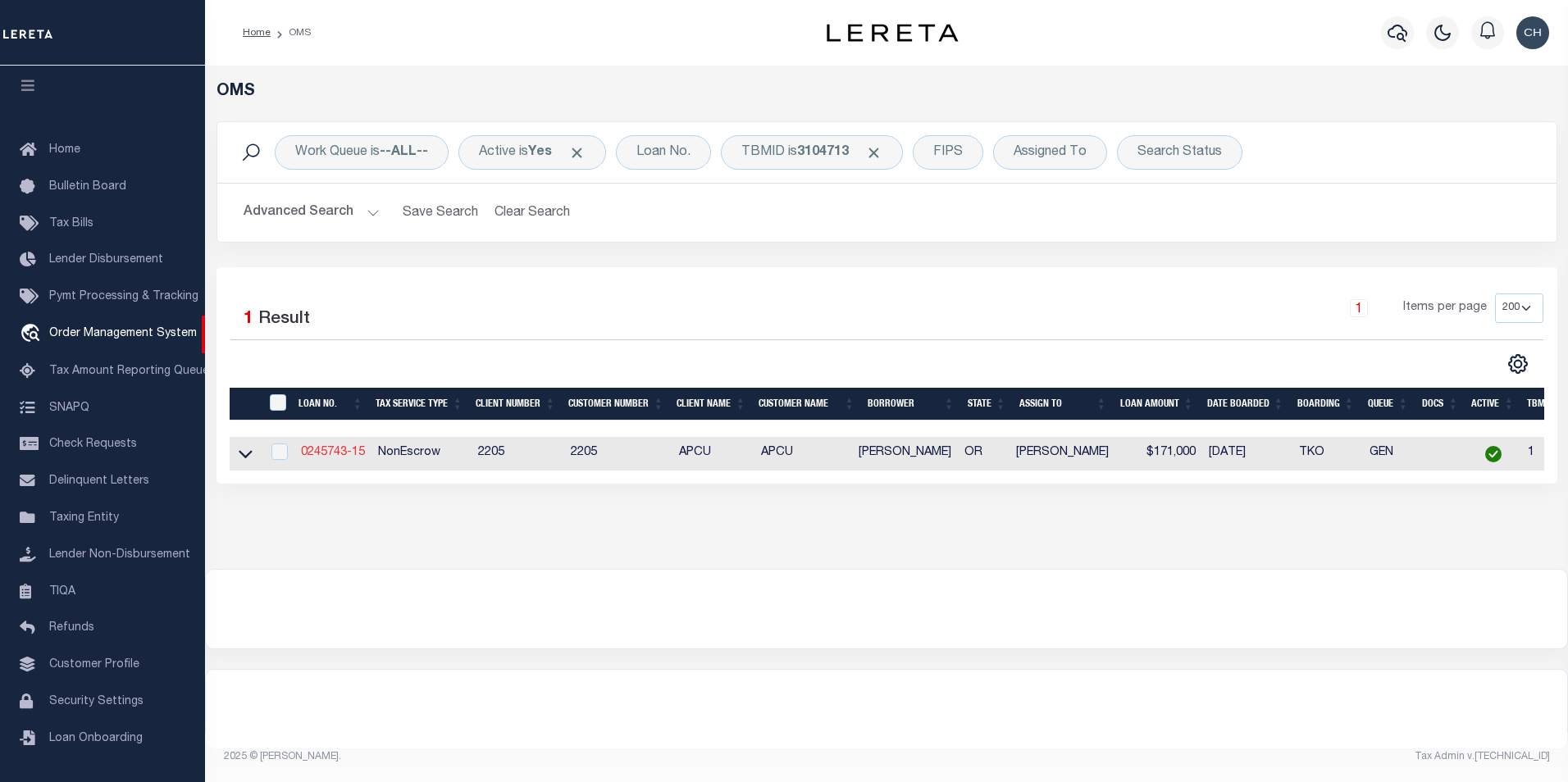
click at [312, 458] on link "0245743-15" at bounding box center [333, 452] width 64 height 11
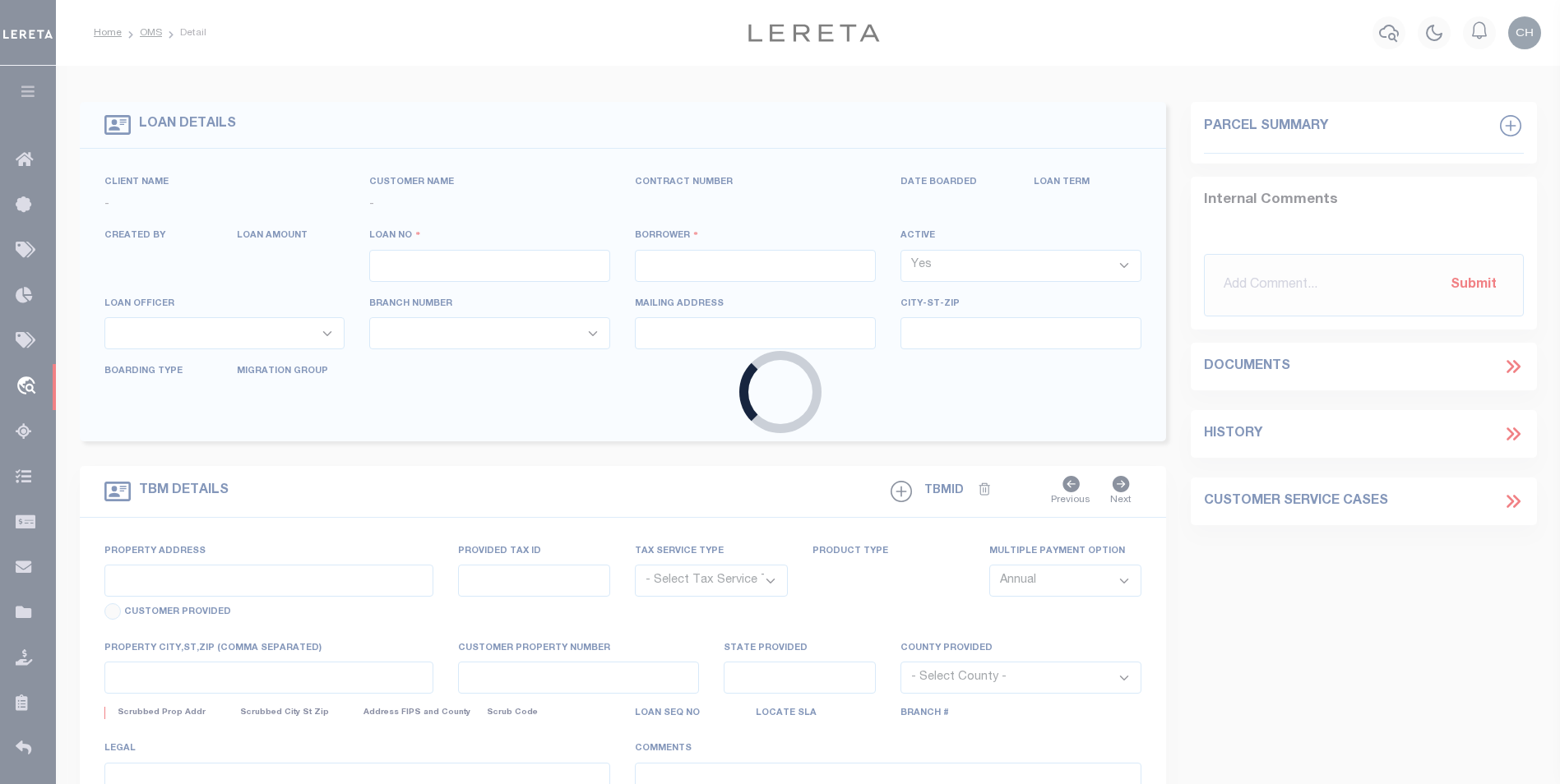
type input "0245743-15"
type input "LUCAS , RENEE"
select select
select select "NonEscrow"
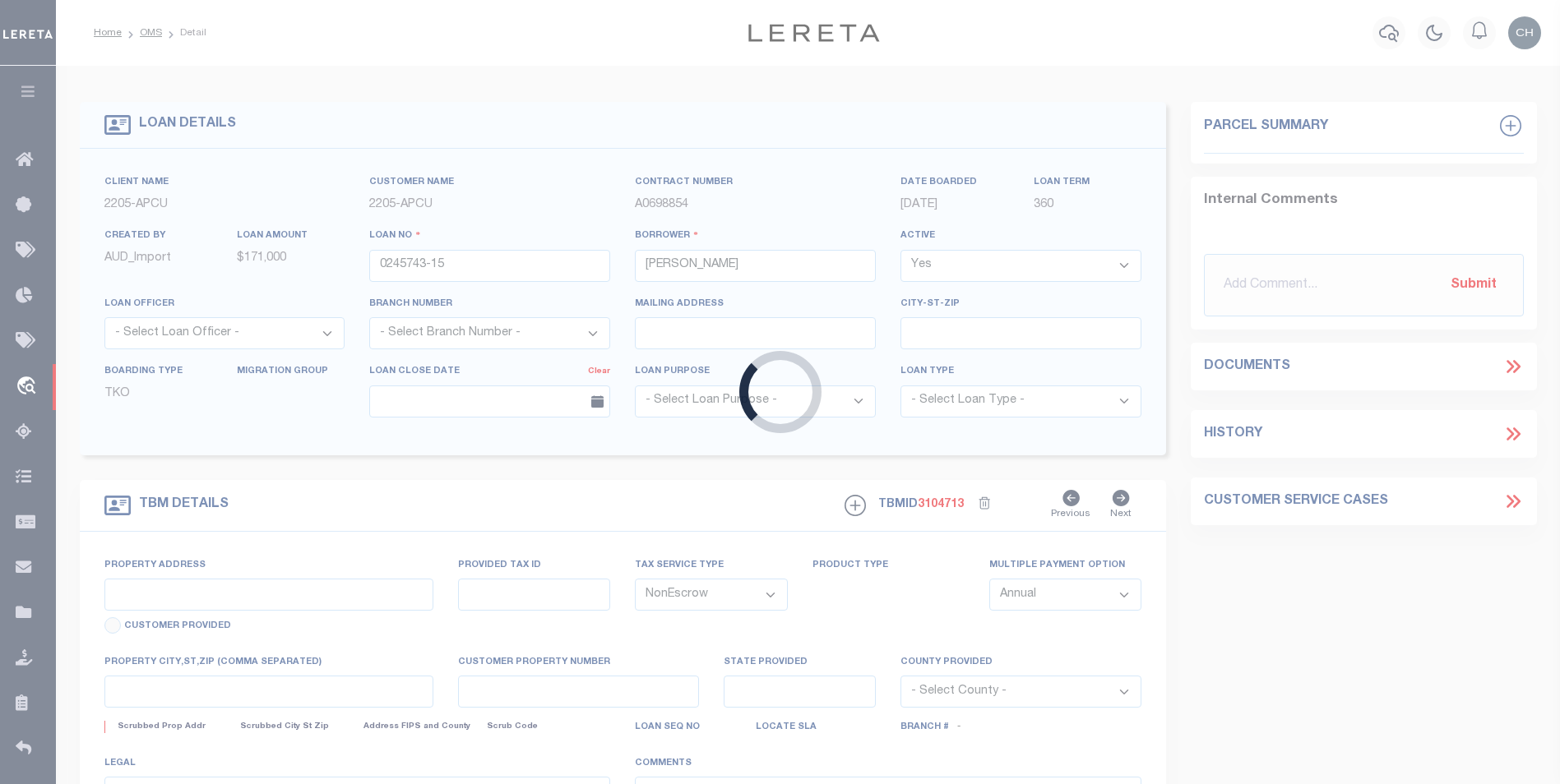
type input "2953 SPRING HILLS DR"
type input "10672615"
type input "MEDFORD OR 975045604"
type input "OR"
select select
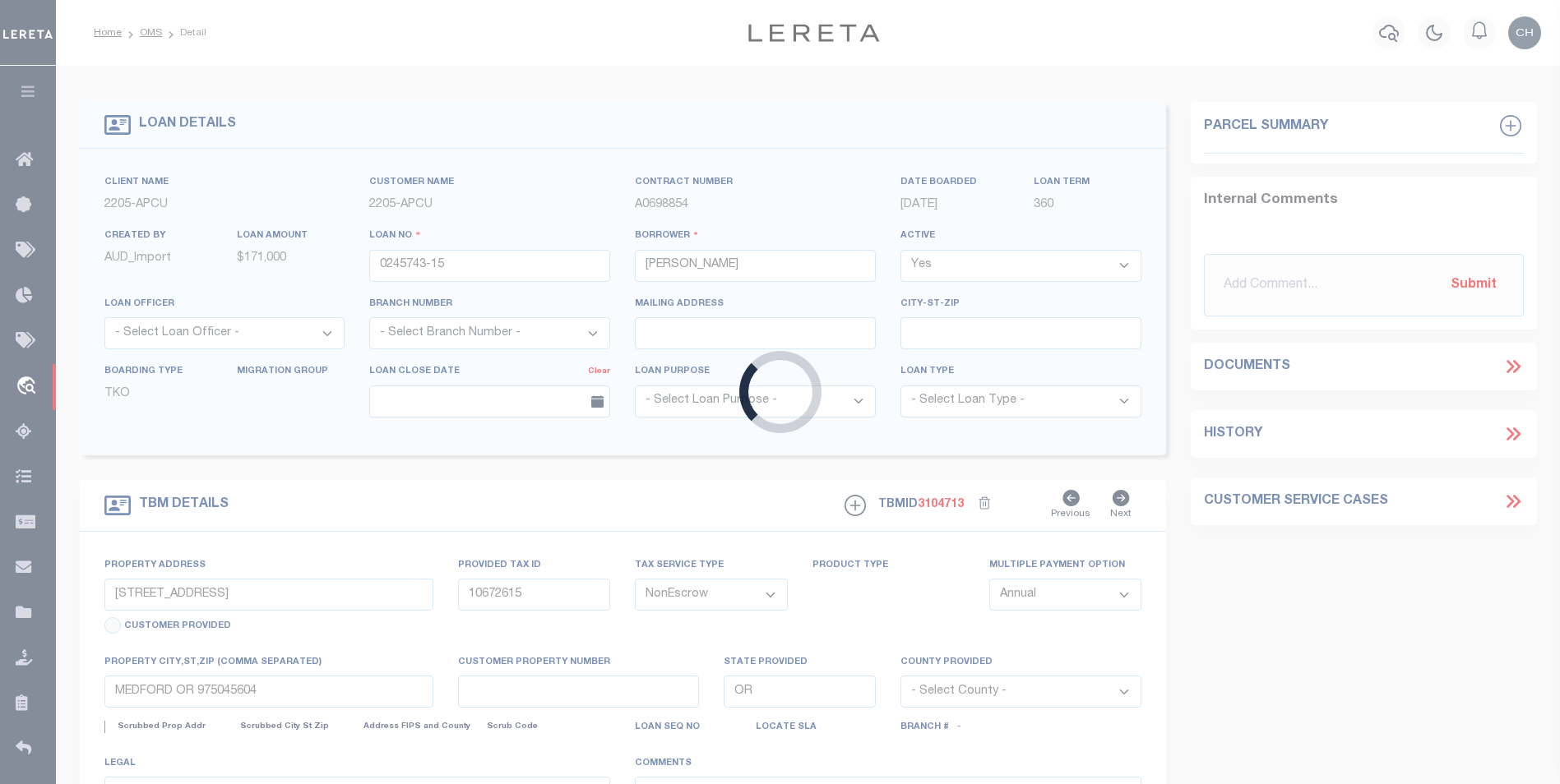
type textarea "Liability subject to parcel provided"
select select "3"
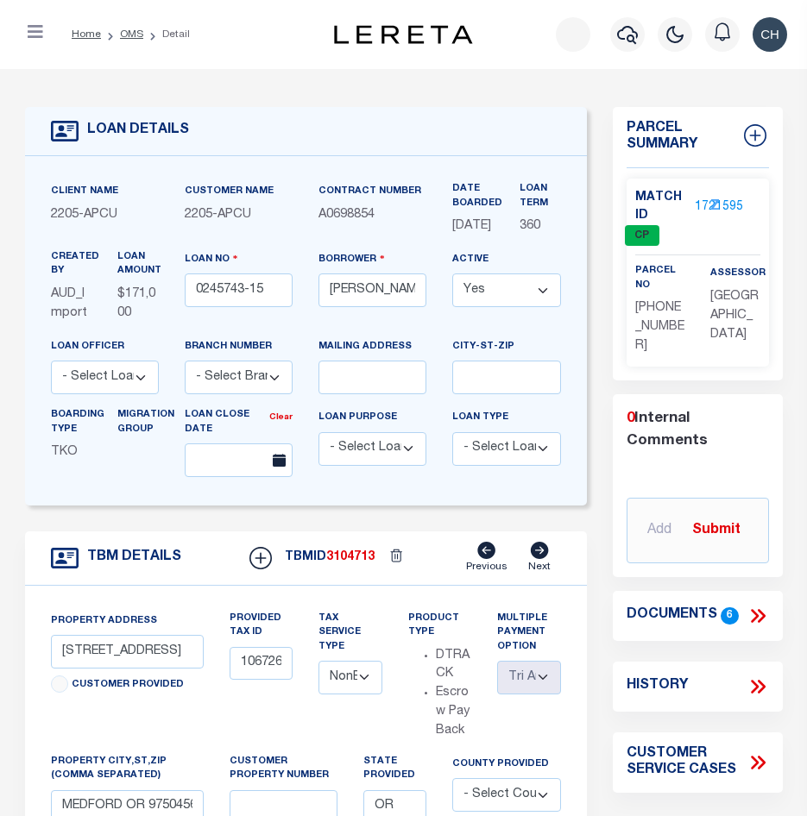
click at [369, 684] on select "- Select Tax Service Type - Escrow NonEscrow" at bounding box center [350, 678] width 64 height 34
select select "Escrow"
click at [318, 667] on select "- Select Tax Service Type - Escrow NonEscrow" at bounding box center [350, 678] width 64 height 34
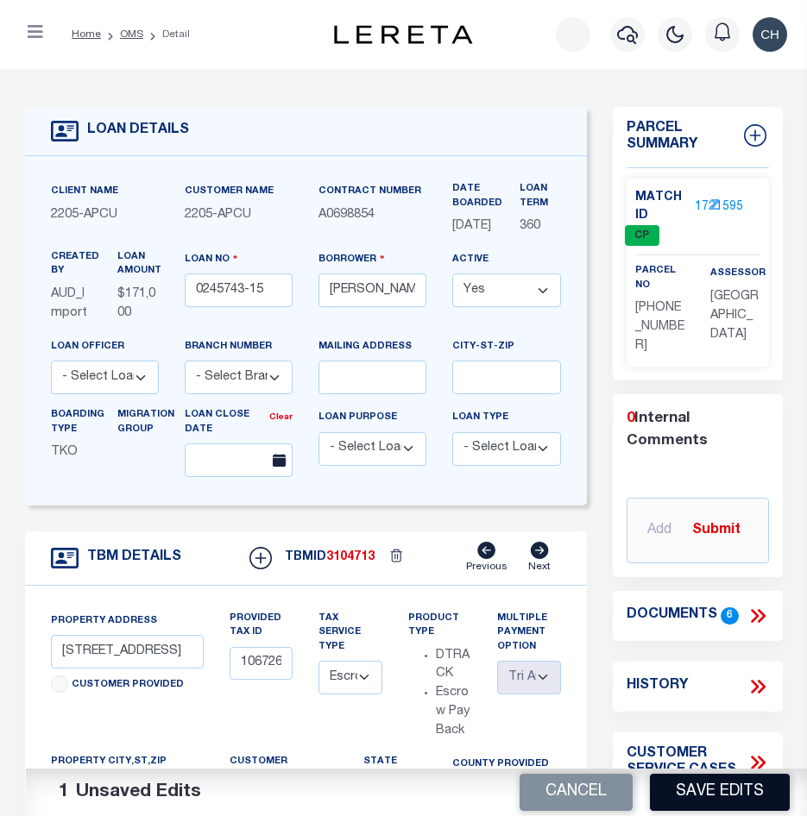
click at [746, 793] on button "Save Edits" at bounding box center [720, 792] width 140 height 37
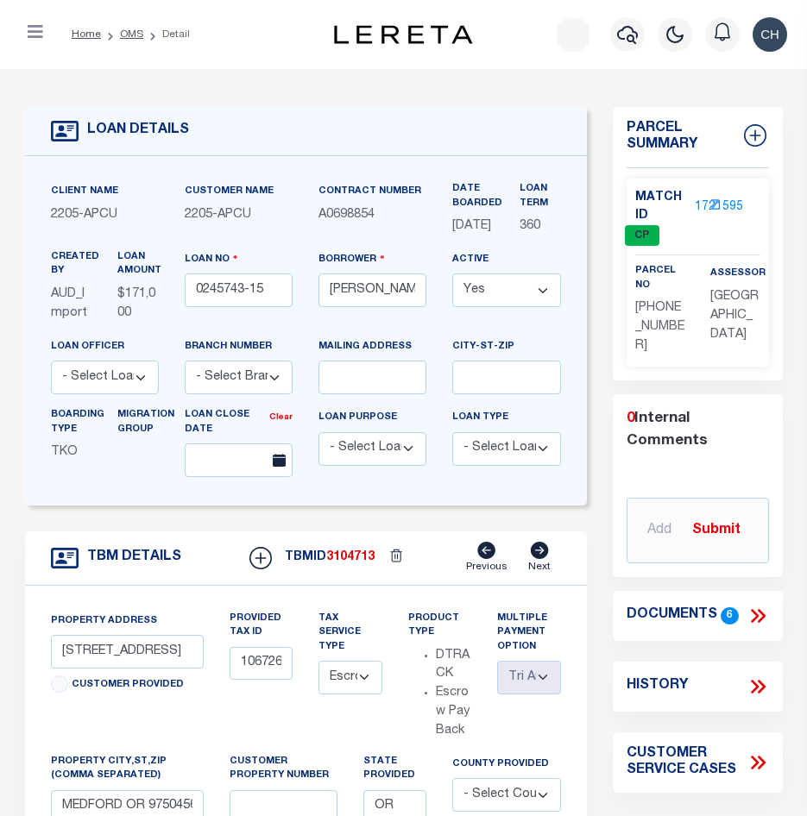
click at [35, 39] on icon "button" at bounding box center [36, 31] width 16 height 17
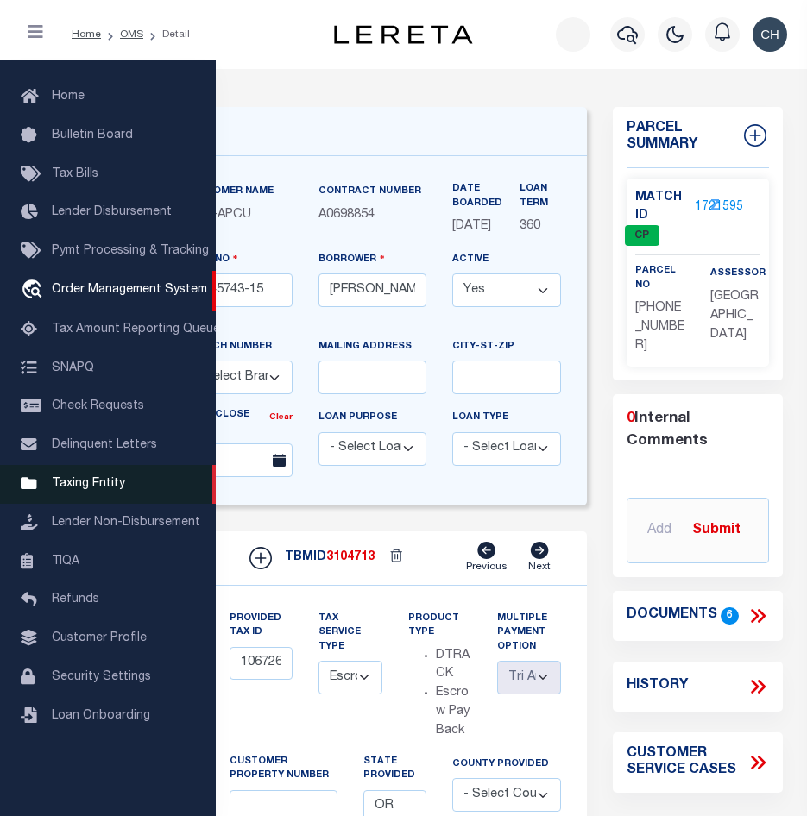
click at [82, 501] on link "Taxing Entity" at bounding box center [108, 484] width 216 height 39
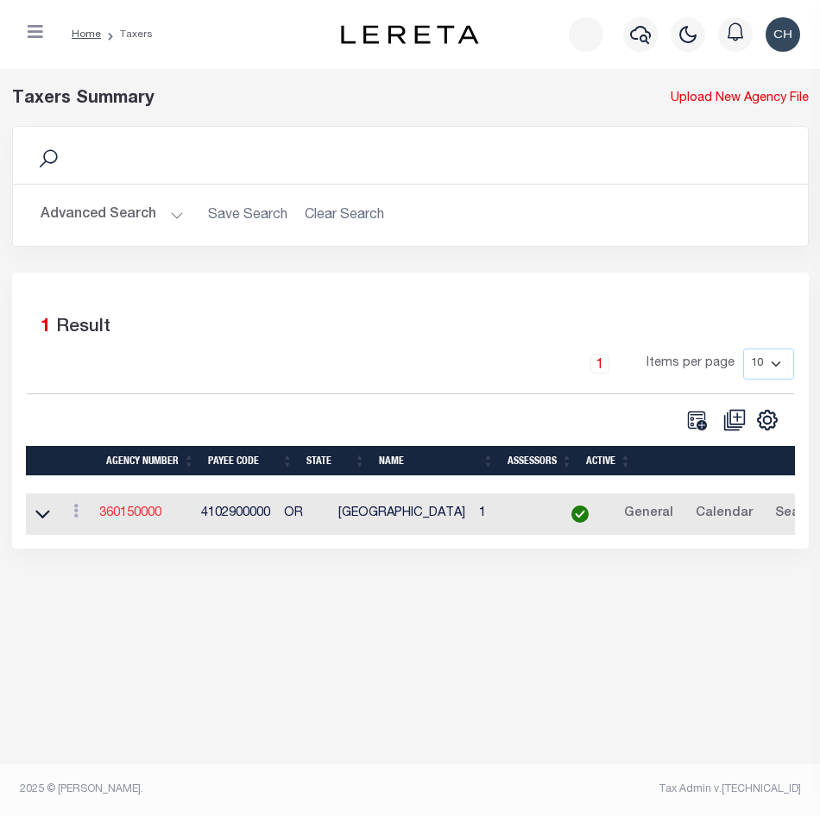
click at [125, 511] on link "360150000" at bounding box center [130, 513] width 62 height 12
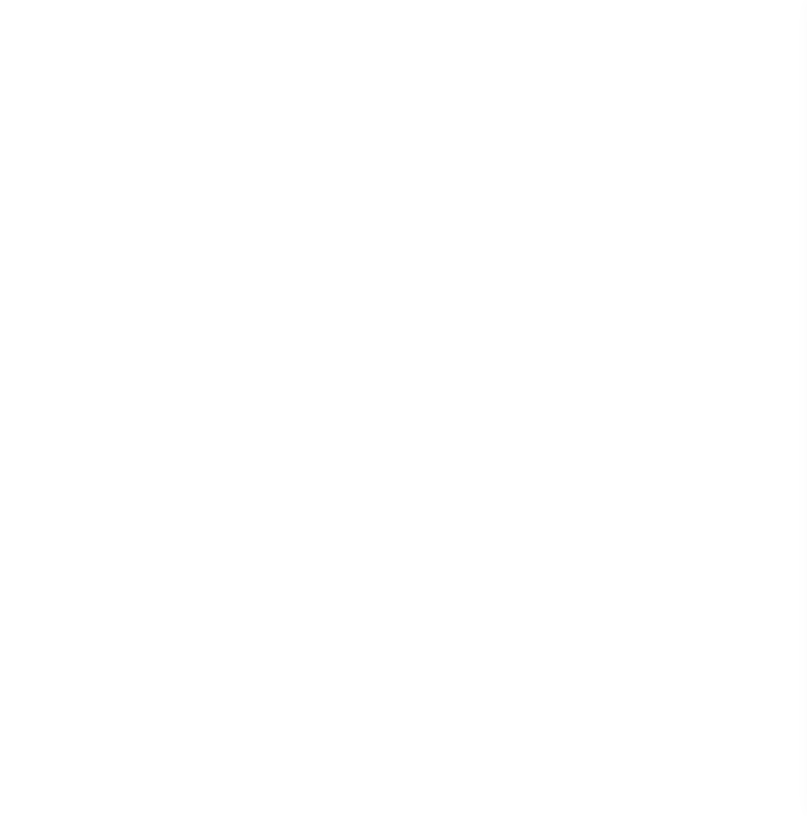
select select
checkbox input "false"
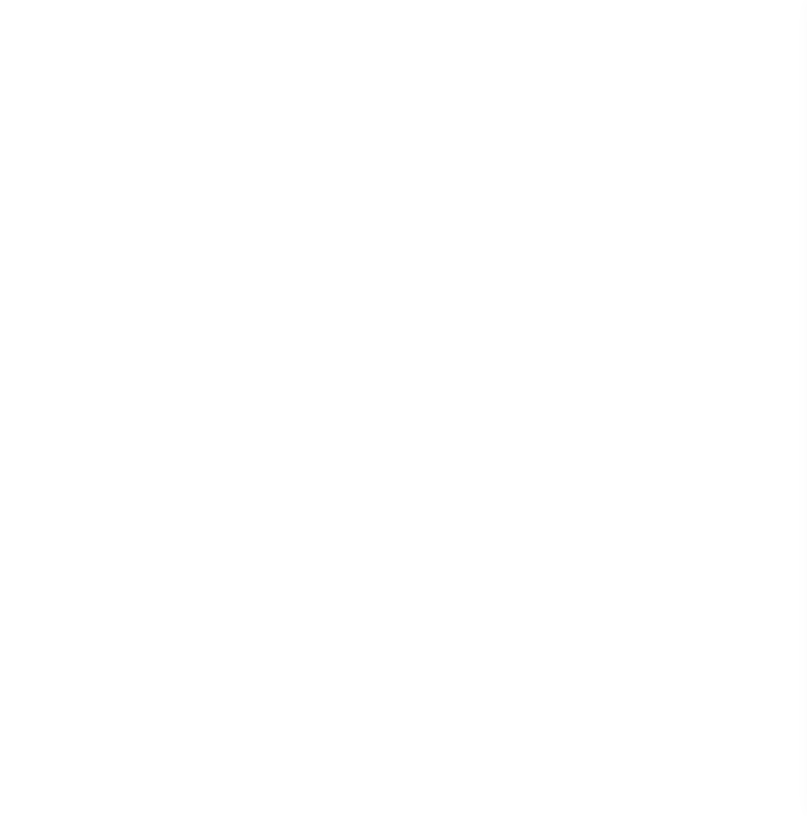
checkbox input "false"
type input "4102900000"
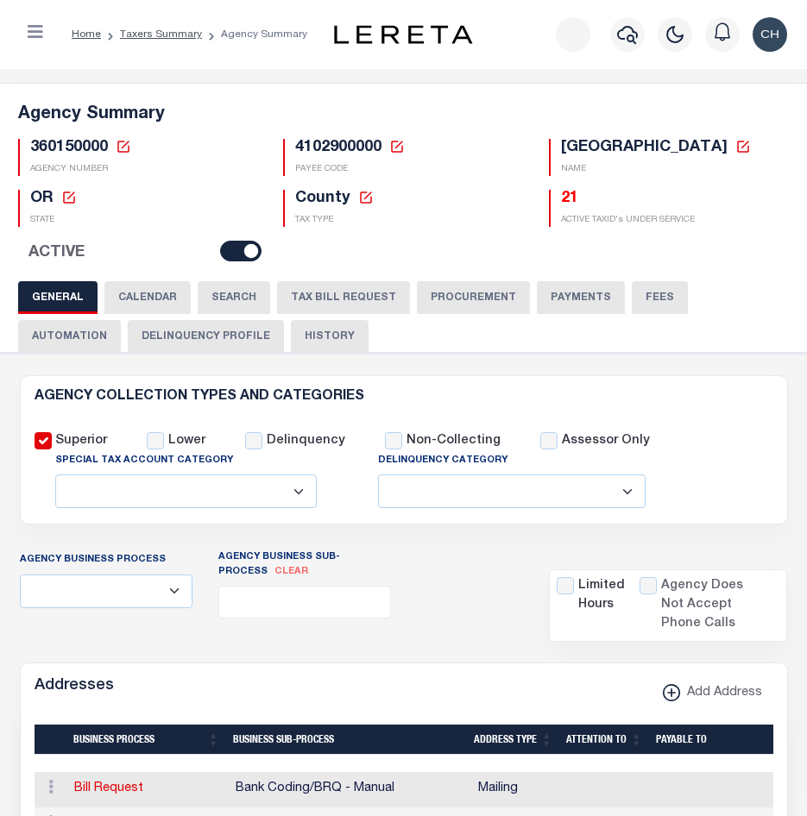
drag, startPoint x: 348, startPoint y: 299, endPoint x: 628, endPoint y: 299, distance: 280.5
click at [348, 299] on button "TAX BILL REQUEST" at bounding box center [343, 297] width 133 height 33
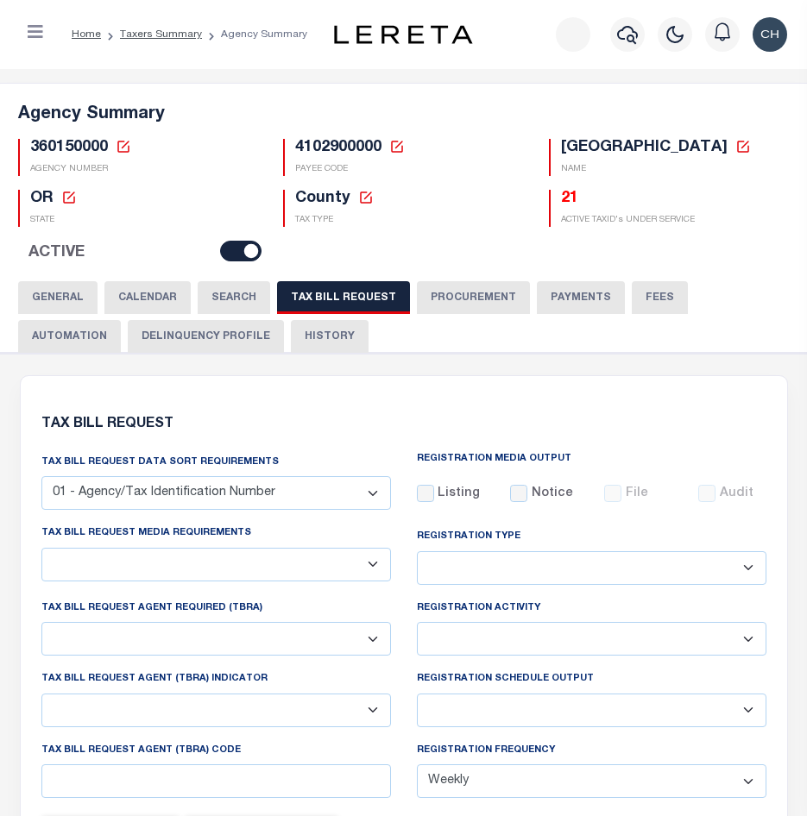
select select "22"
select select "true"
select select "9"
type input "LTS"
select select
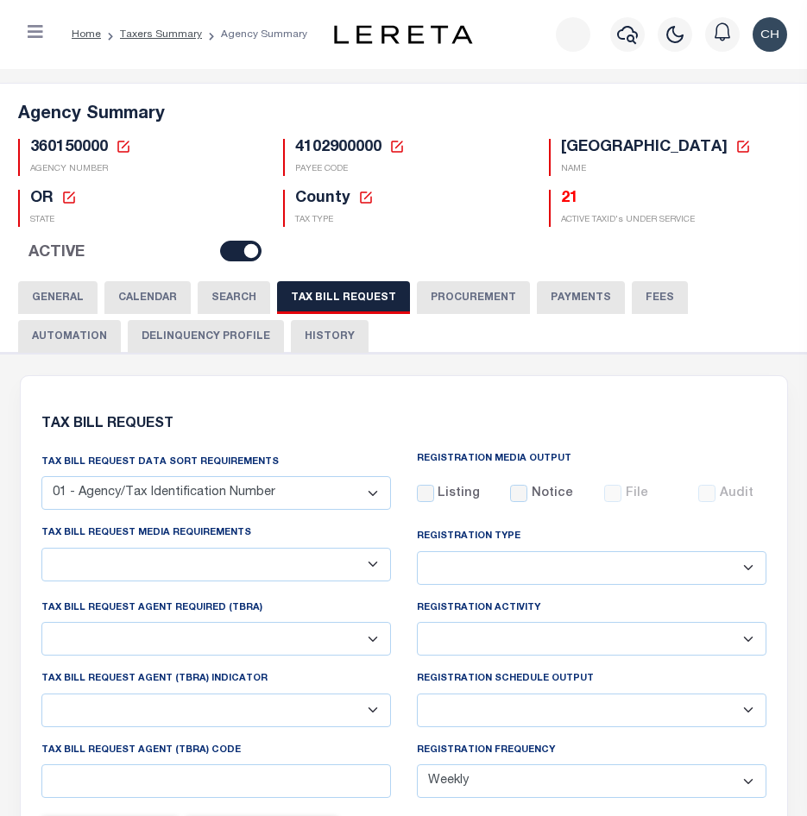
type input "1"
select select "4100743000"
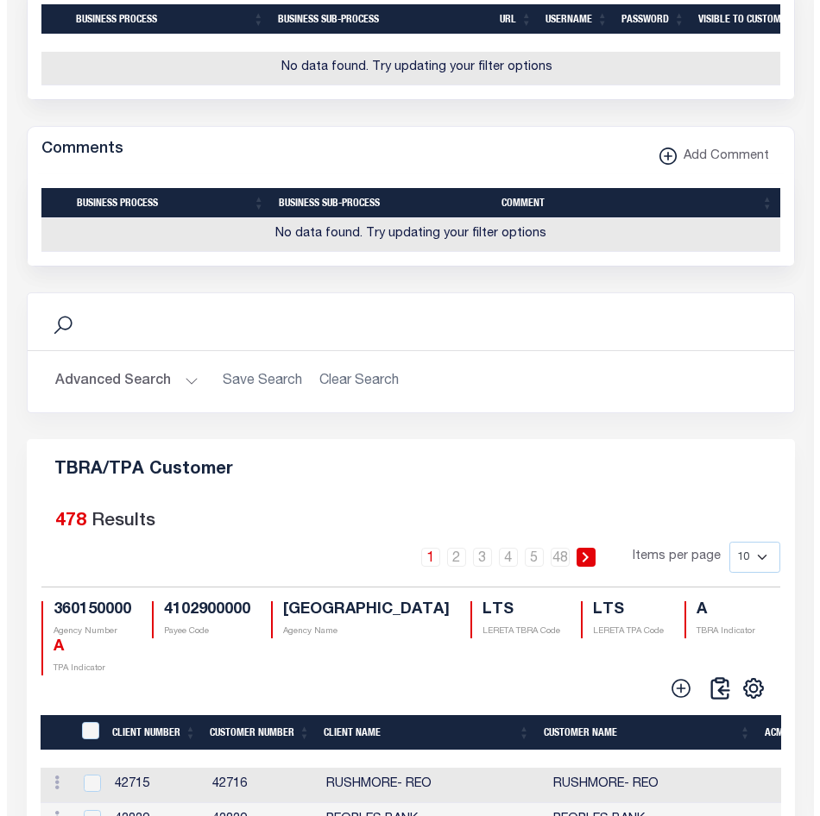
scroll to position [2006, 0]
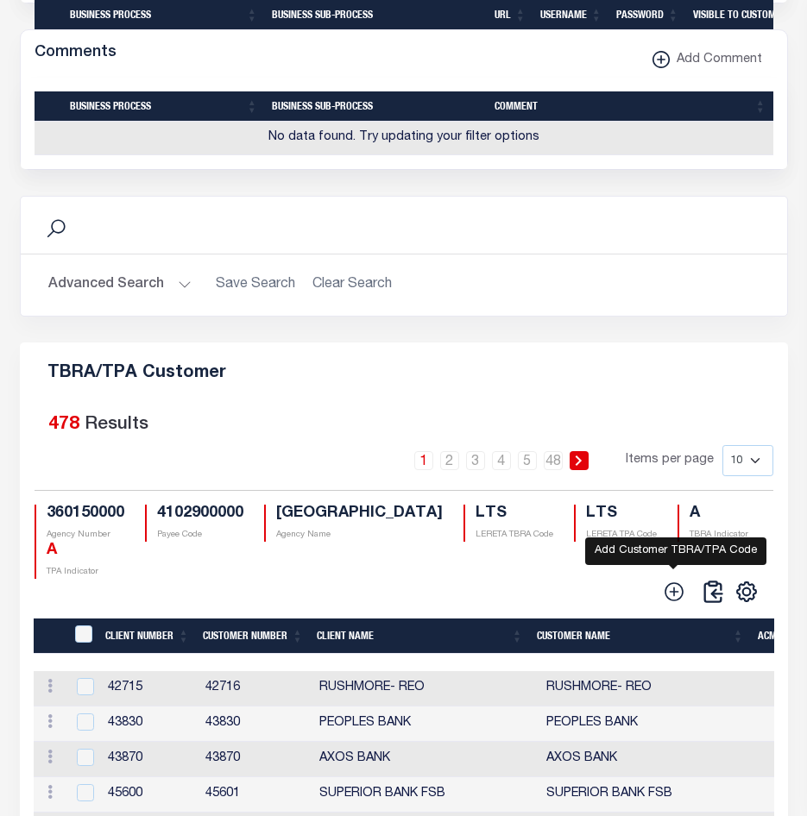
click at [666, 603] on icon at bounding box center [674, 592] width 22 height 22
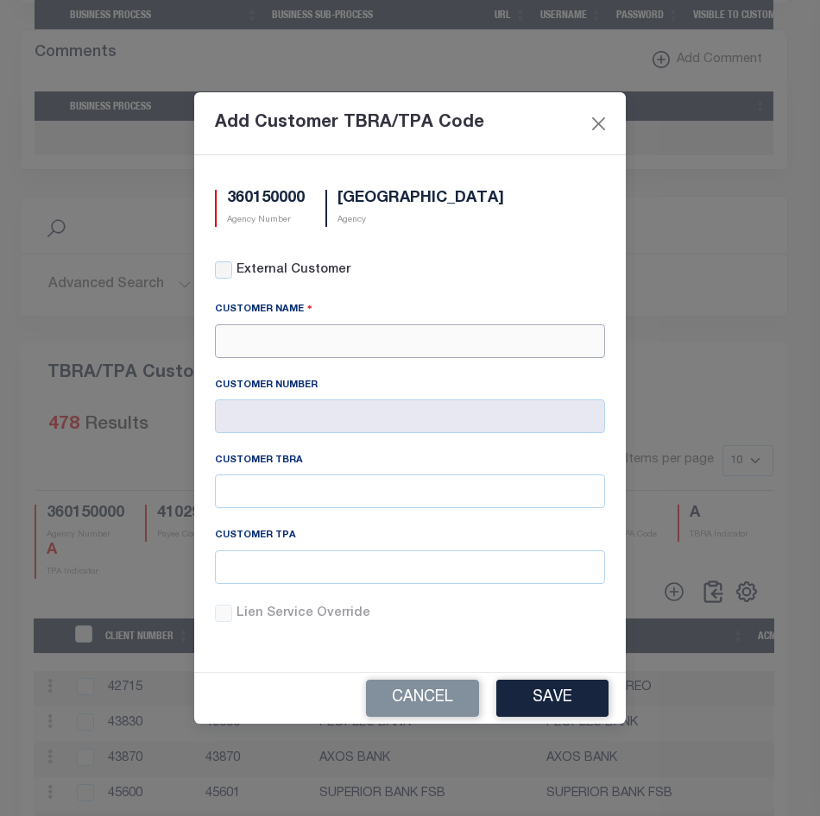
click at [285, 337] on input "text" at bounding box center [410, 341] width 390 height 34
click at [294, 371] on div "APCU" at bounding box center [410, 372] width 388 height 28
type input "APCU"
type input "2205"
type input "APCU"
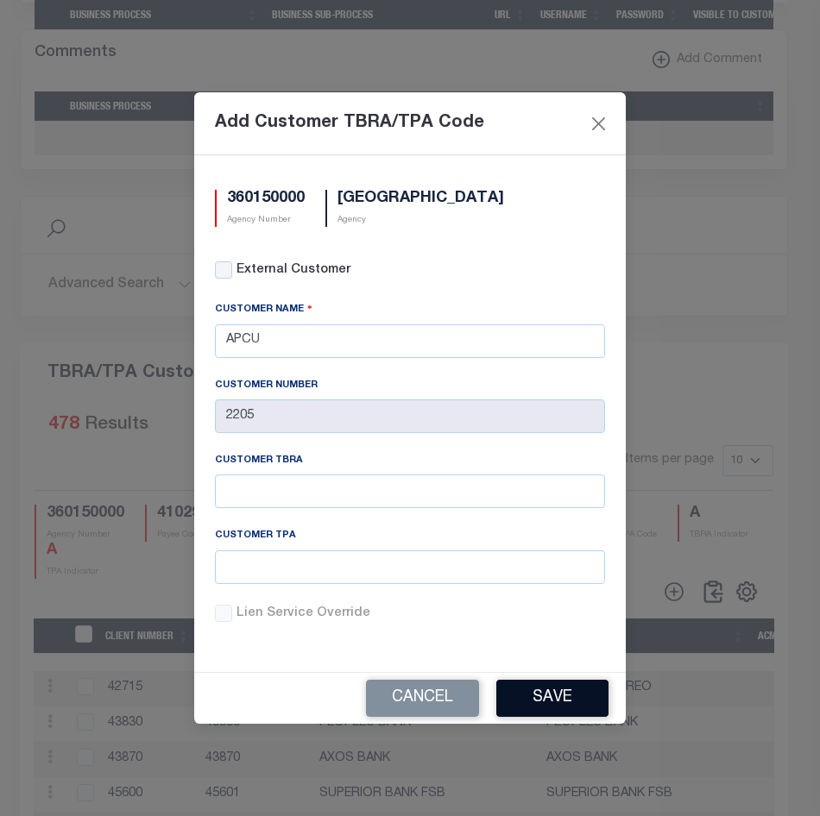
click at [547, 696] on button "Save" at bounding box center [552, 698] width 112 height 37
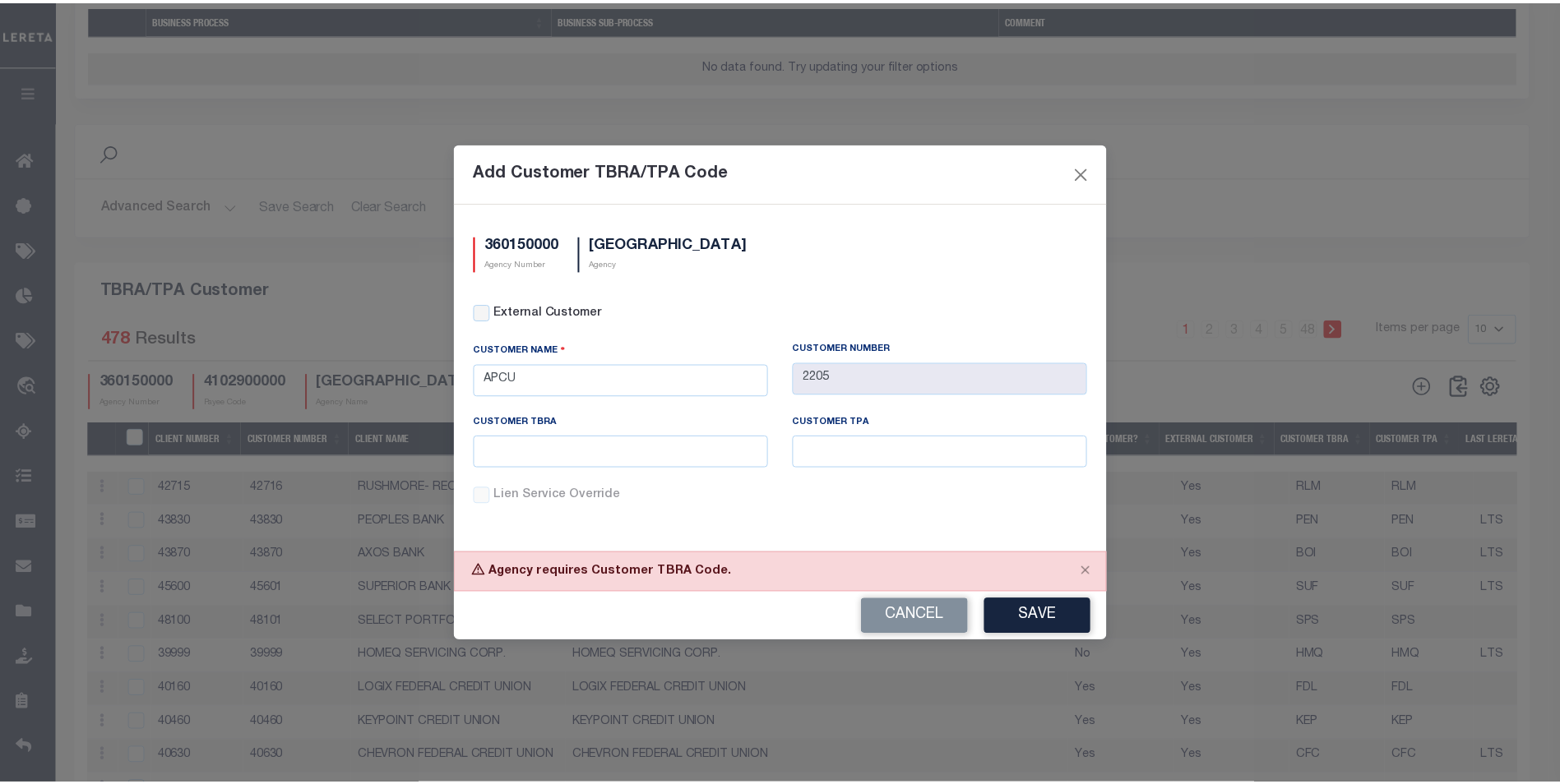
scroll to position [1275, 0]
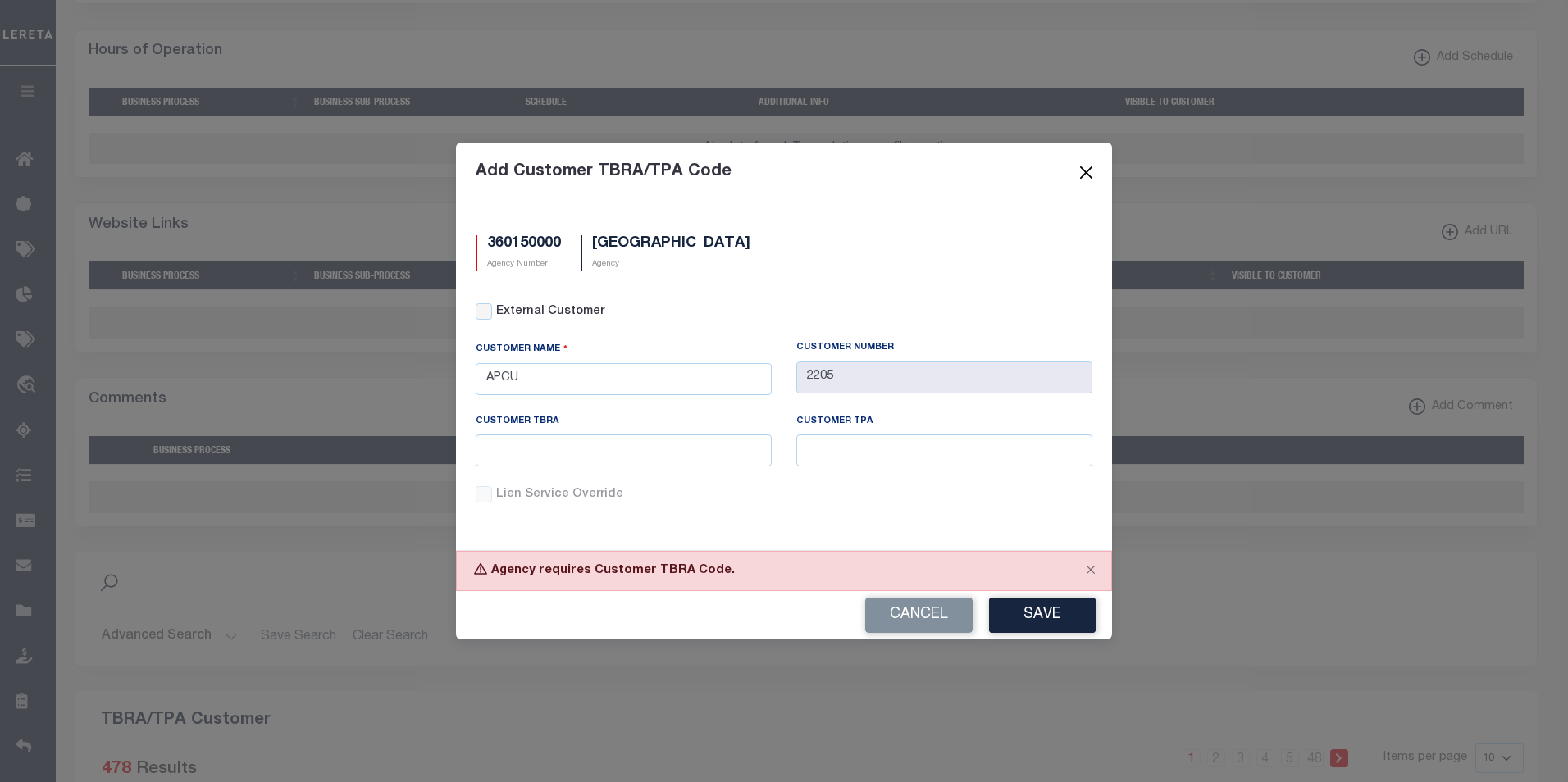
click at [766, 172] on button "Close" at bounding box center [1086, 172] width 21 height 21
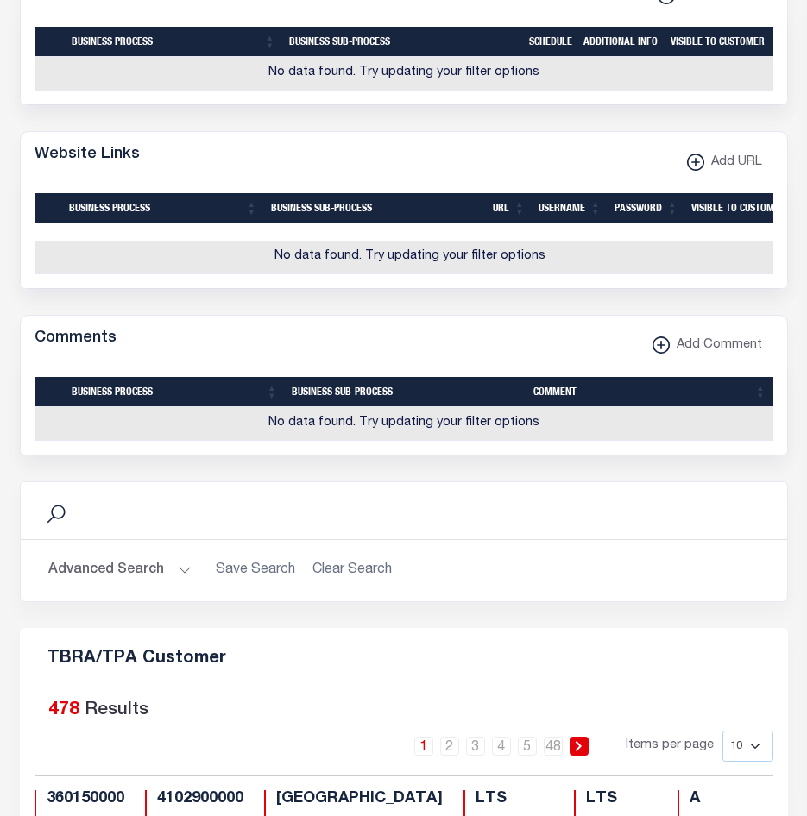
scroll to position [1761, 0]
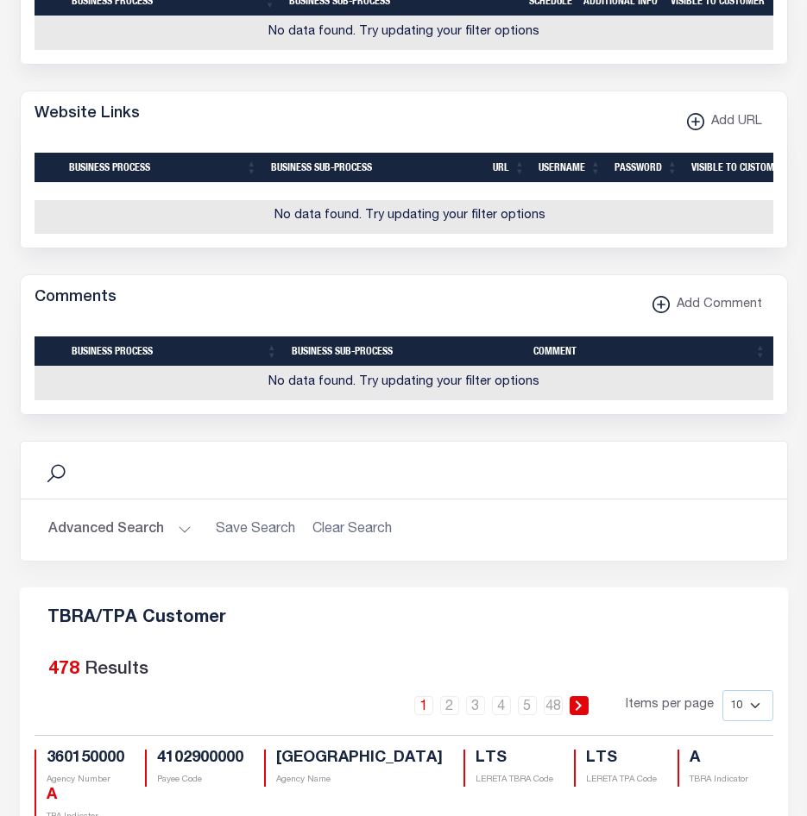
click at [294, 691] on div "Selected 478 Results" at bounding box center [404, 667] width 739 height 48
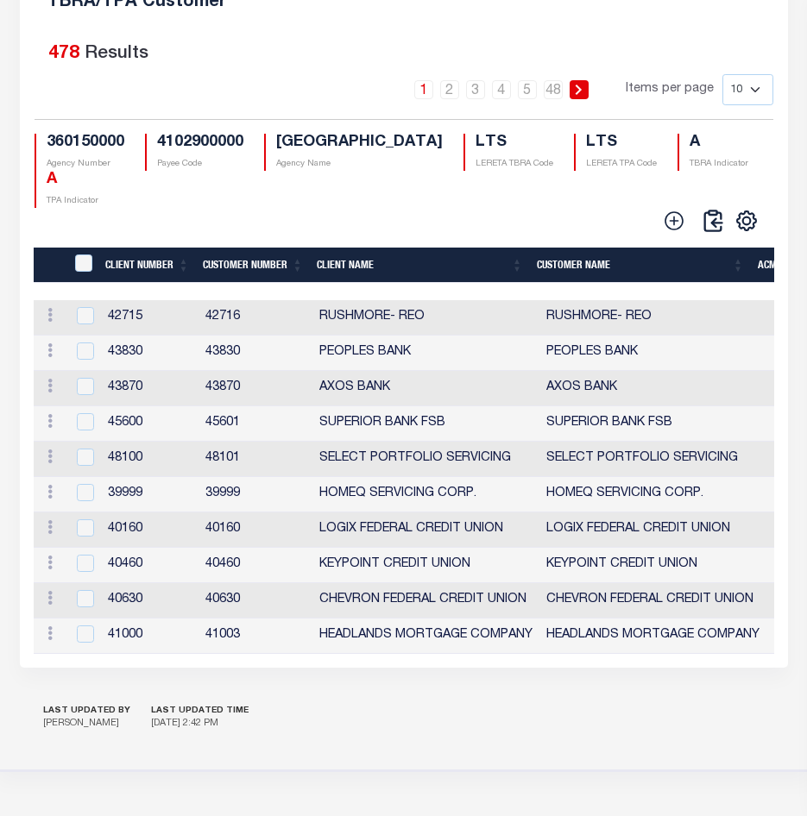
scroll to position [2372, 0]
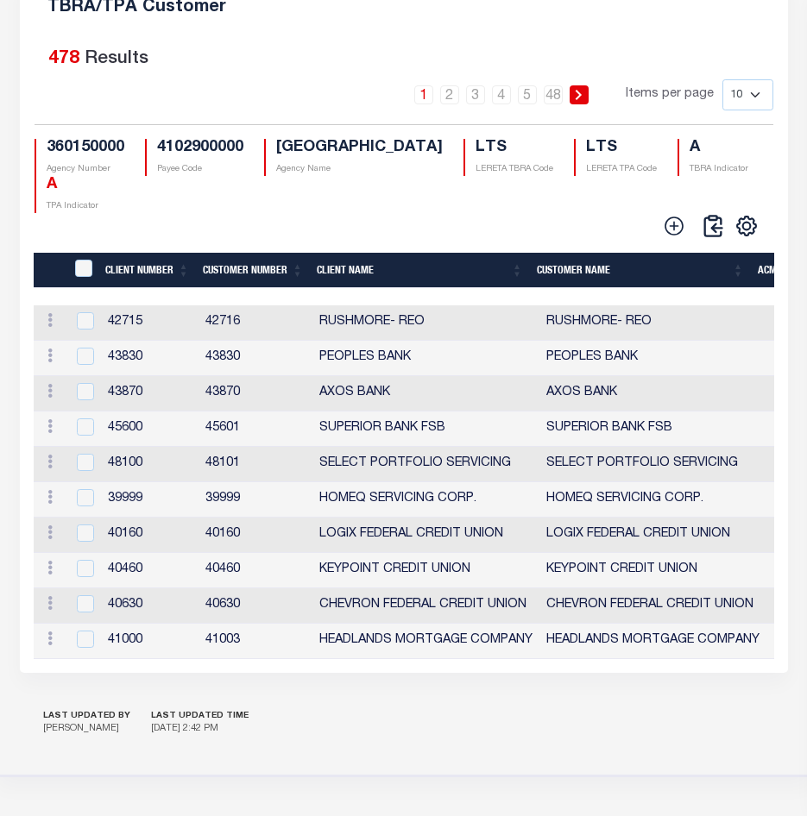
click at [529, 288] on th "Client Name" at bounding box center [419, 270] width 219 height 35
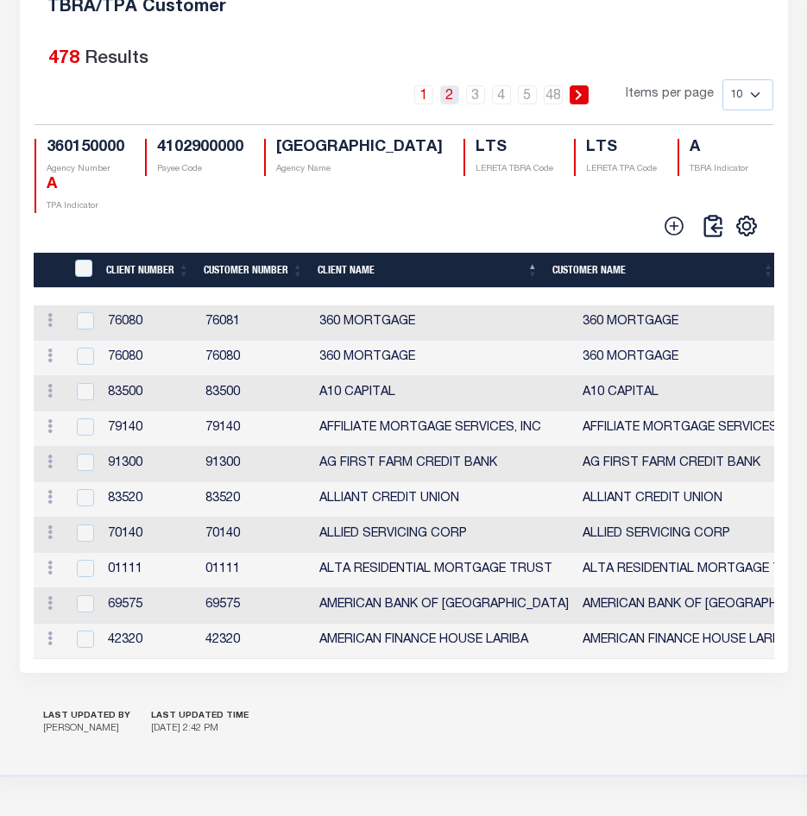
click at [450, 104] on link "2" at bounding box center [449, 94] width 19 height 19
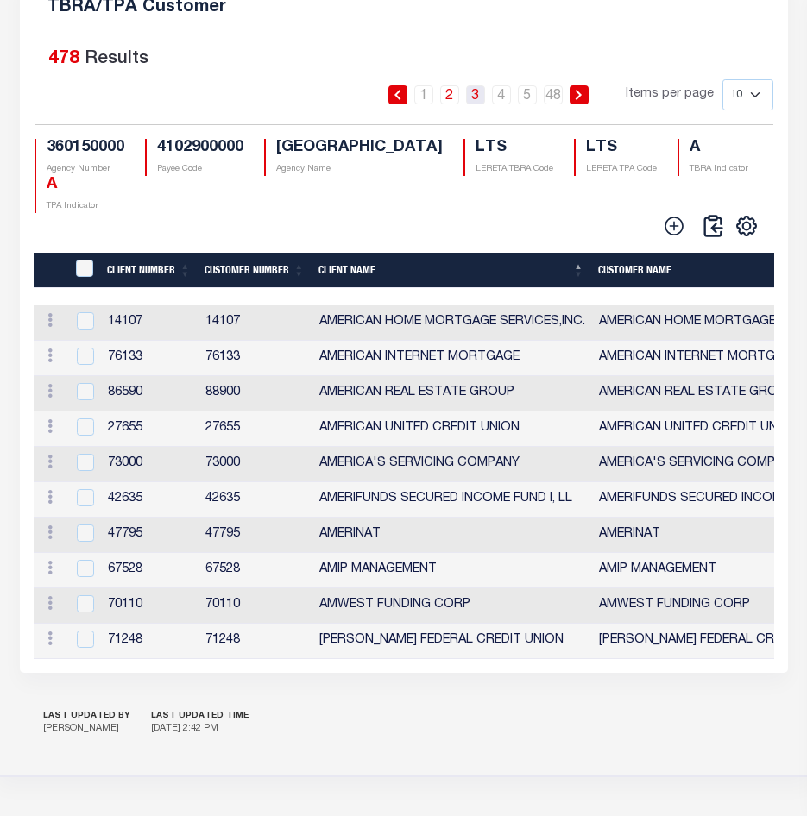
click at [475, 104] on link "3" at bounding box center [475, 94] width 19 height 19
